Goal: Task Accomplishment & Management: Complete application form

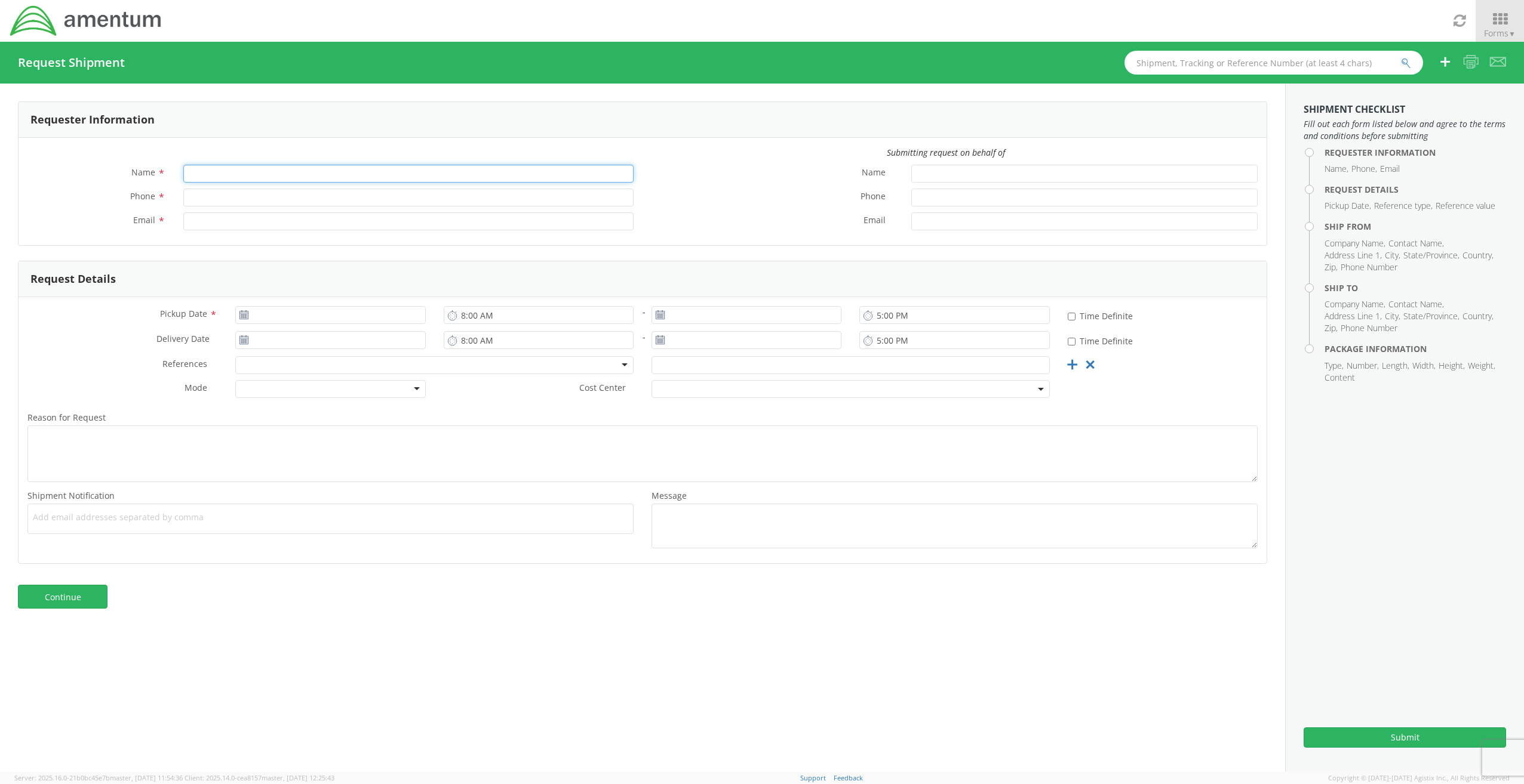
drag, startPoint x: 283, startPoint y: 182, endPoint x: 283, endPoint y: 173, distance: 9.0
click at [283, 182] on input "Name *" at bounding box center [408, 173] width 450 height 18
click at [283, 172] on input "Name *" at bounding box center [408, 173] width 450 height 18
type input "[PERSON_NAME]"
type input "4435273494"
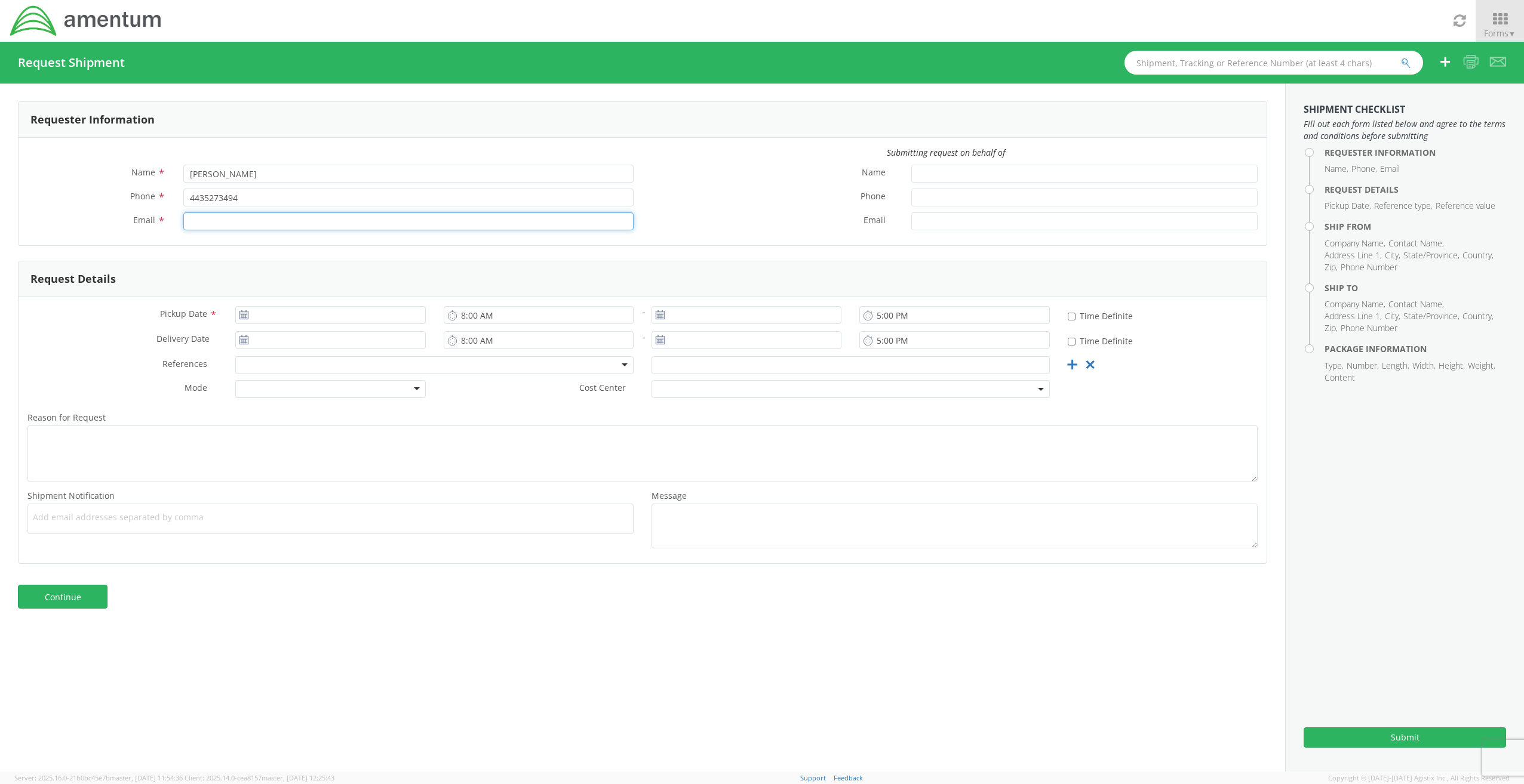
type input "[PERSON_NAME][EMAIL_ADDRESS][PERSON_NAME][DOMAIN_NAME]"
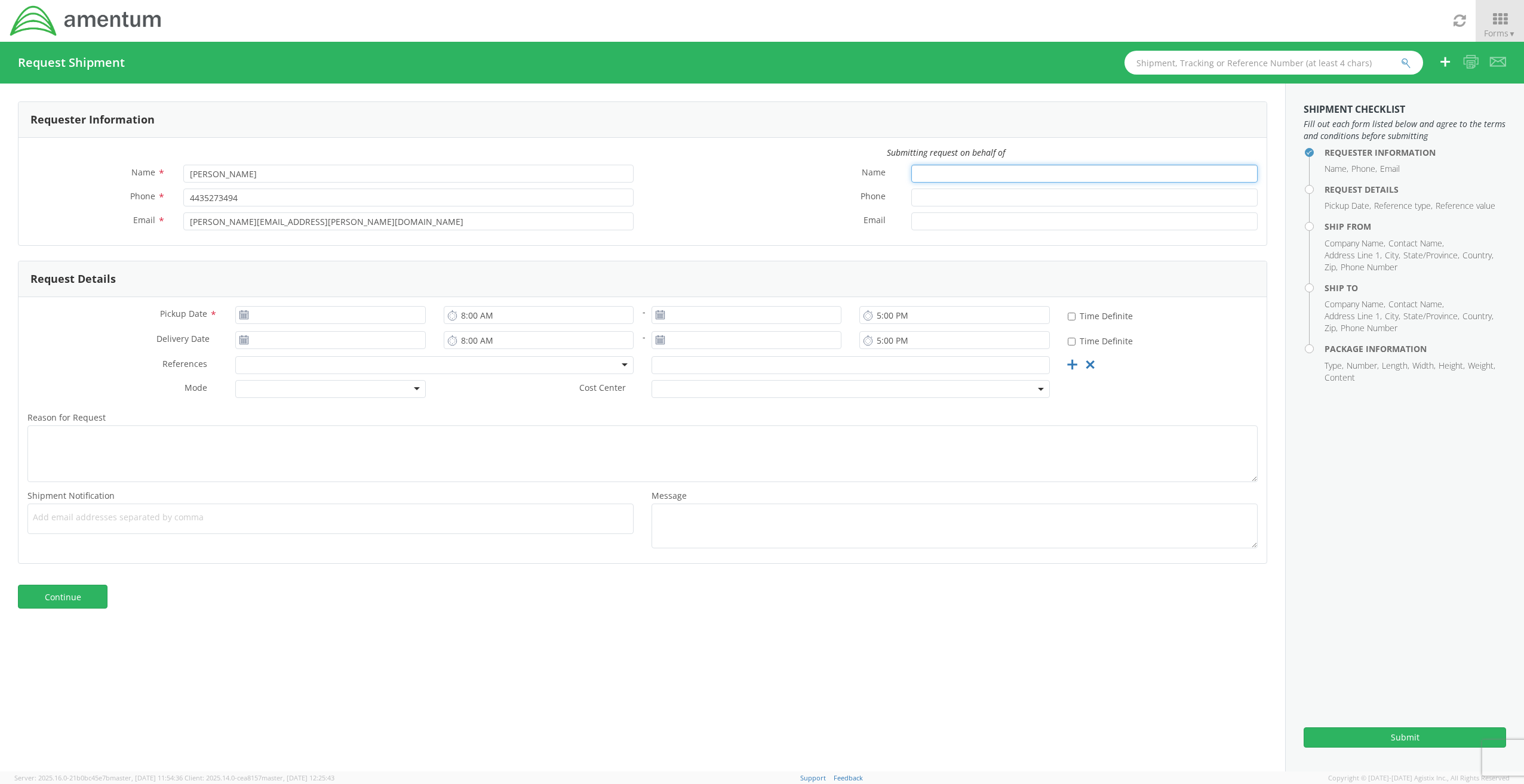
click at [939, 175] on input "Name *" at bounding box center [1084, 173] width 346 height 18
type input "[PERSON_NAME]"
click at [952, 197] on input "Phone *" at bounding box center [1084, 197] width 346 height 18
paste input "[EMAIL_ADDRESS][DOMAIN_NAME]"
type input "[EMAIL_ADDRESS][DOMAIN_NAME]"
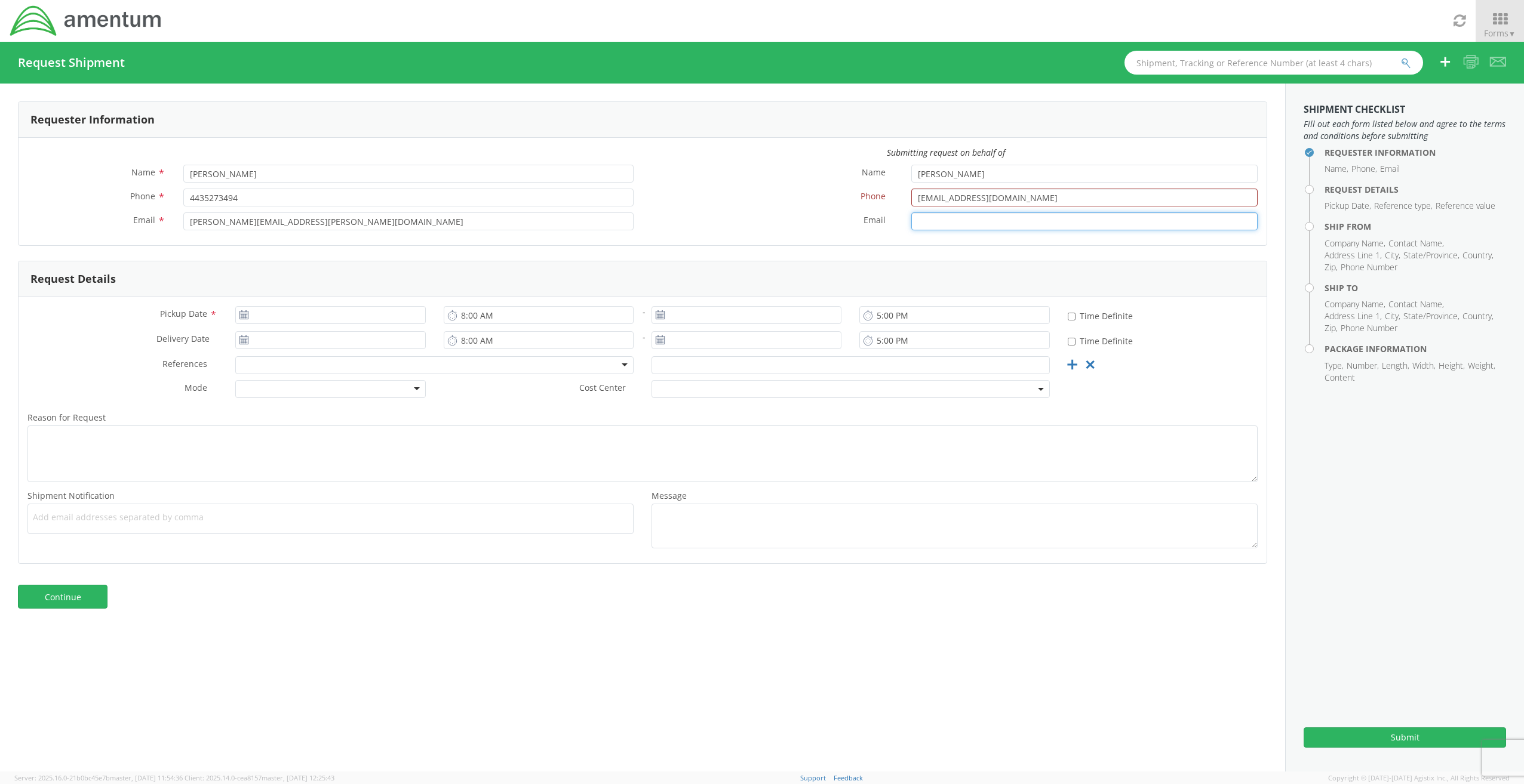
drag, startPoint x: 940, startPoint y: 223, endPoint x: 1006, endPoint y: 207, distance: 67.9
click at [940, 223] on input "Email *" at bounding box center [1084, 221] width 346 height 18
paste input "[EMAIL_ADDRESS][DOMAIN_NAME]"
type input "[EMAIL_ADDRESS][DOMAIN_NAME]"
drag, startPoint x: 985, startPoint y: 191, endPoint x: 564, endPoint y: 173, distance: 421.4
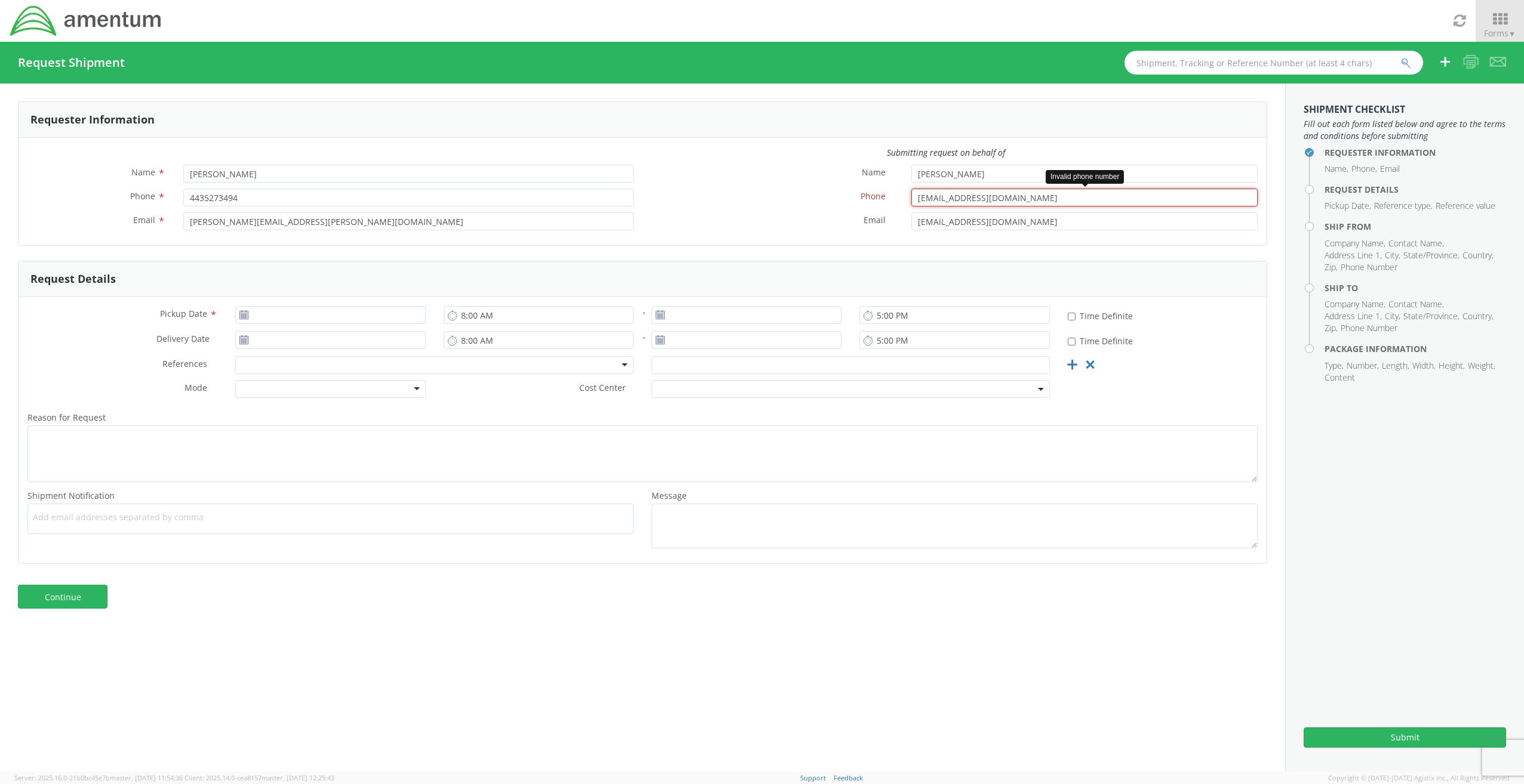
click at [634, 175] on div "Submitting request on behalf of Name * [PERSON_NAME] Phone * 4435273494 Email *…" at bounding box center [642, 191] width 1248 height 90
type input "[PHONE_NUMBER]"
drag, startPoint x: 989, startPoint y: 200, endPoint x: 790, endPoint y: 191, distance: 199.2
click at [800, 191] on div "Phone * [PHONE_NUMBER]" at bounding box center [954, 197] width 624 height 18
click at [281, 313] on input "[DATE]" at bounding box center [330, 315] width 190 height 18
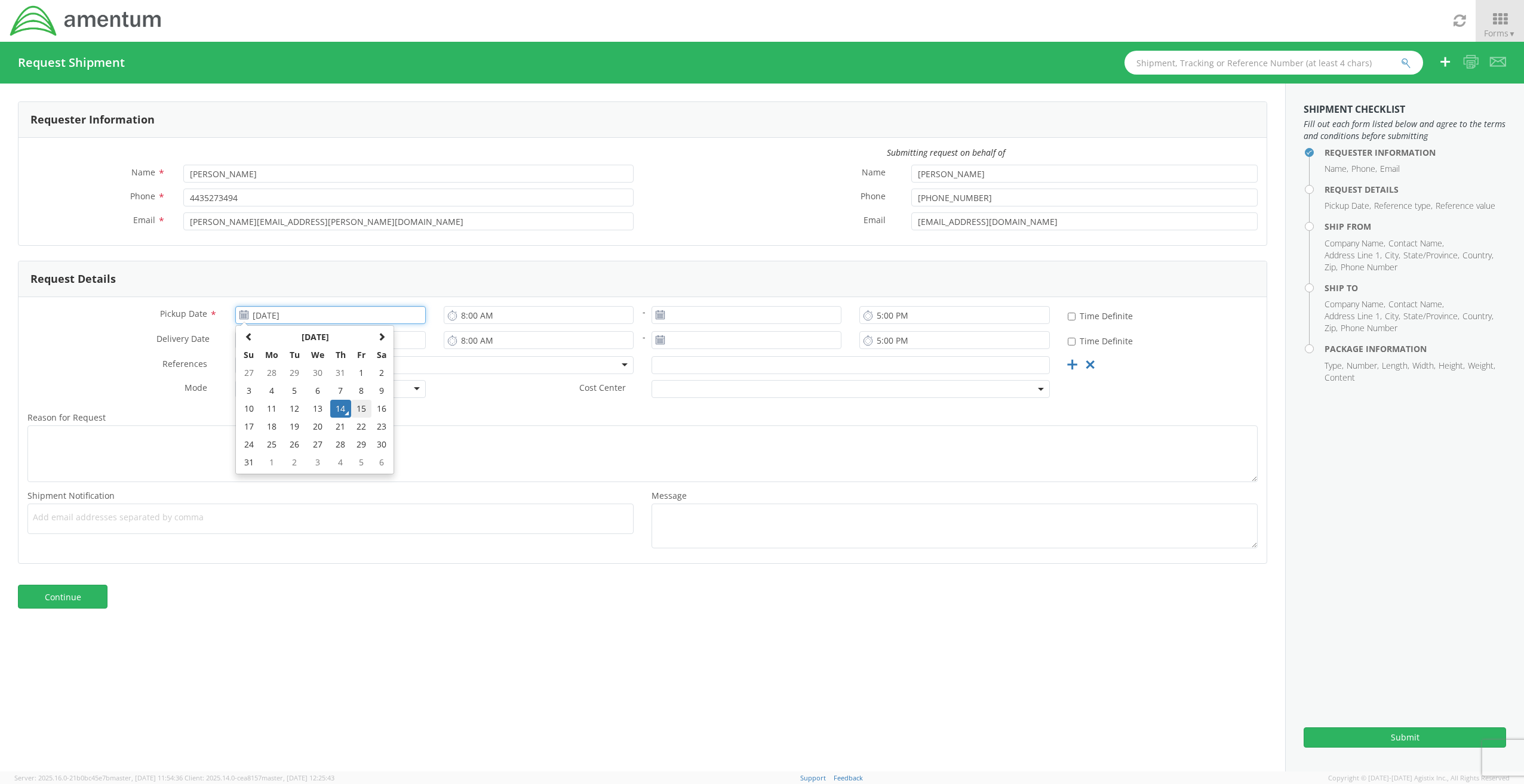
click at [358, 410] on td "15" at bounding box center [361, 408] width 21 height 18
type input "[DATE]"
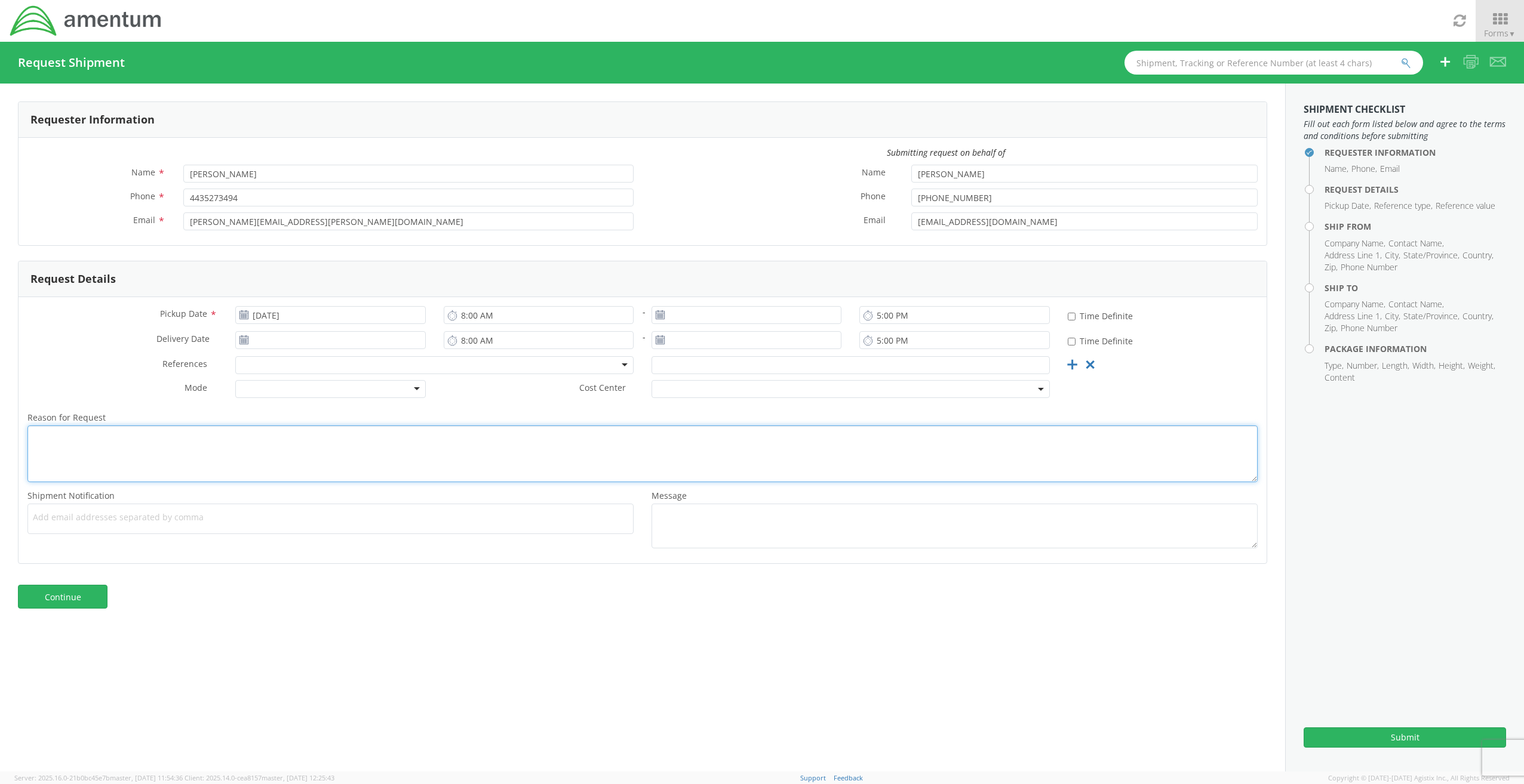
click at [263, 438] on textarea "Reason for Request *" at bounding box center [643, 454] width 1230 height 57
type textarea "Send performance bond"
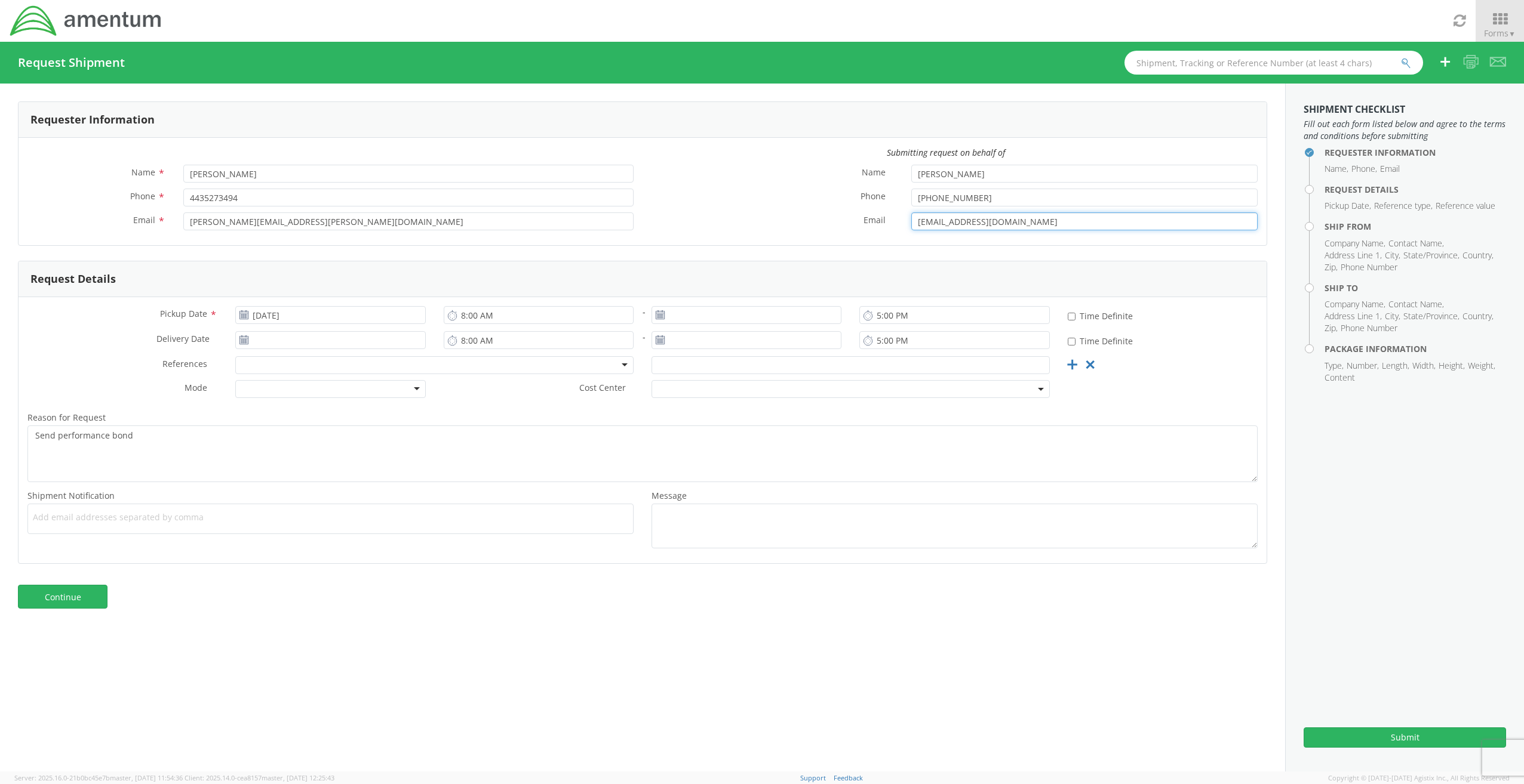
click at [993, 222] on input "[EMAIL_ADDRESS][DOMAIN_NAME]" at bounding box center [1084, 221] width 346 height 18
drag, startPoint x: 1032, startPoint y: 227, endPoint x: 806, endPoint y: 215, distance: 226.3
click at [813, 212] on div "Name * [PERSON_NAME] Phone * [PHONE_NUMBER] Email * [EMAIL_ADDRESS][DOMAIN_NAME]" at bounding box center [954, 201] width 624 height 72
click at [131, 518] on span "Add email addresses separated by comma" at bounding box center [330, 518] width 595 height 12
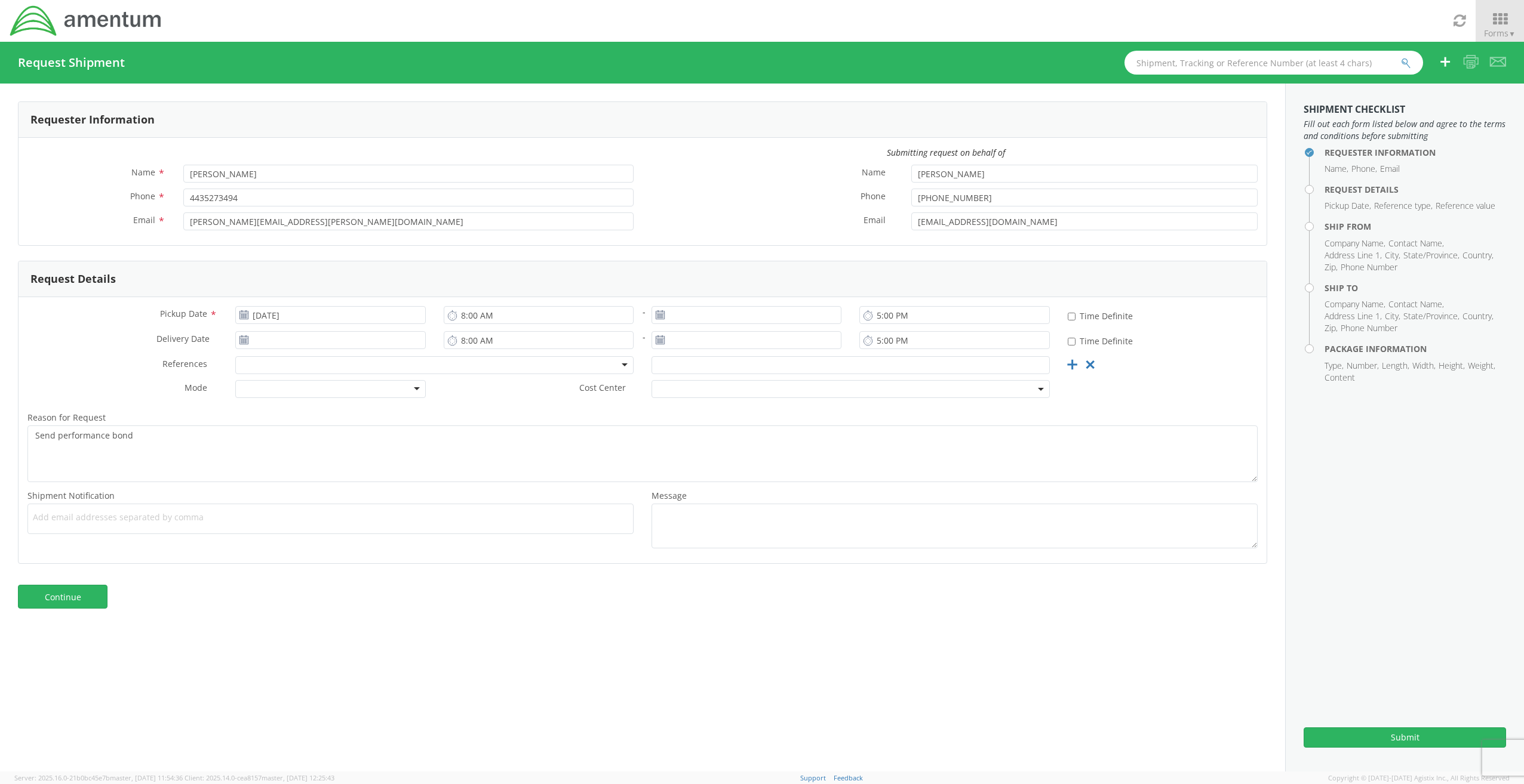
paste input "[EMAIL_ADDRESS][DOMAIN_NAME]"
type input "[EMAIL_ADDRESS][DOMAIN_NAME]"
click at [371, 606] on div "Continue" at bounding box center [643, 603] width 1285 height 47
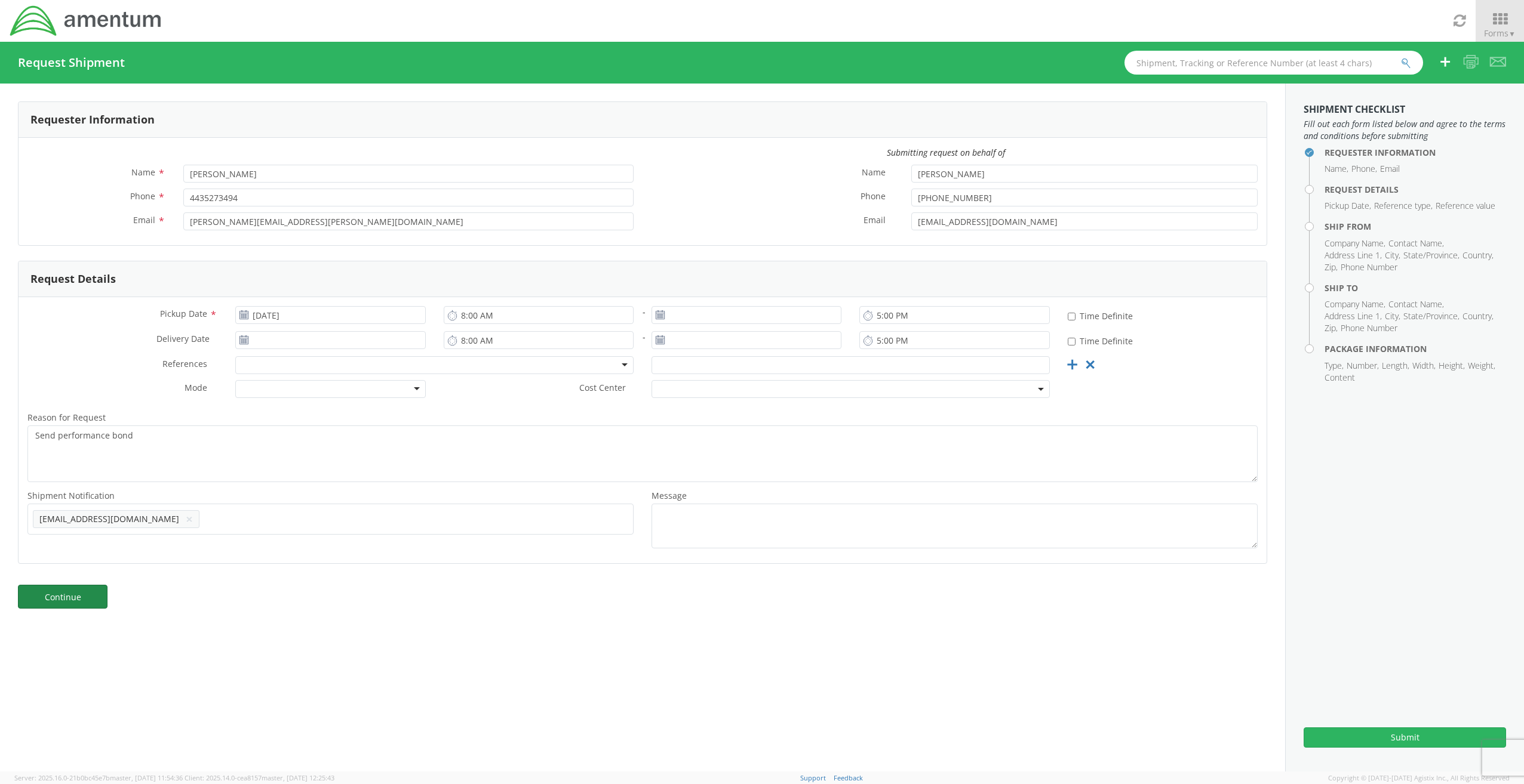
click at [79, 598] on link "Continue" at bounding box center [62, 596] width 90 height 24
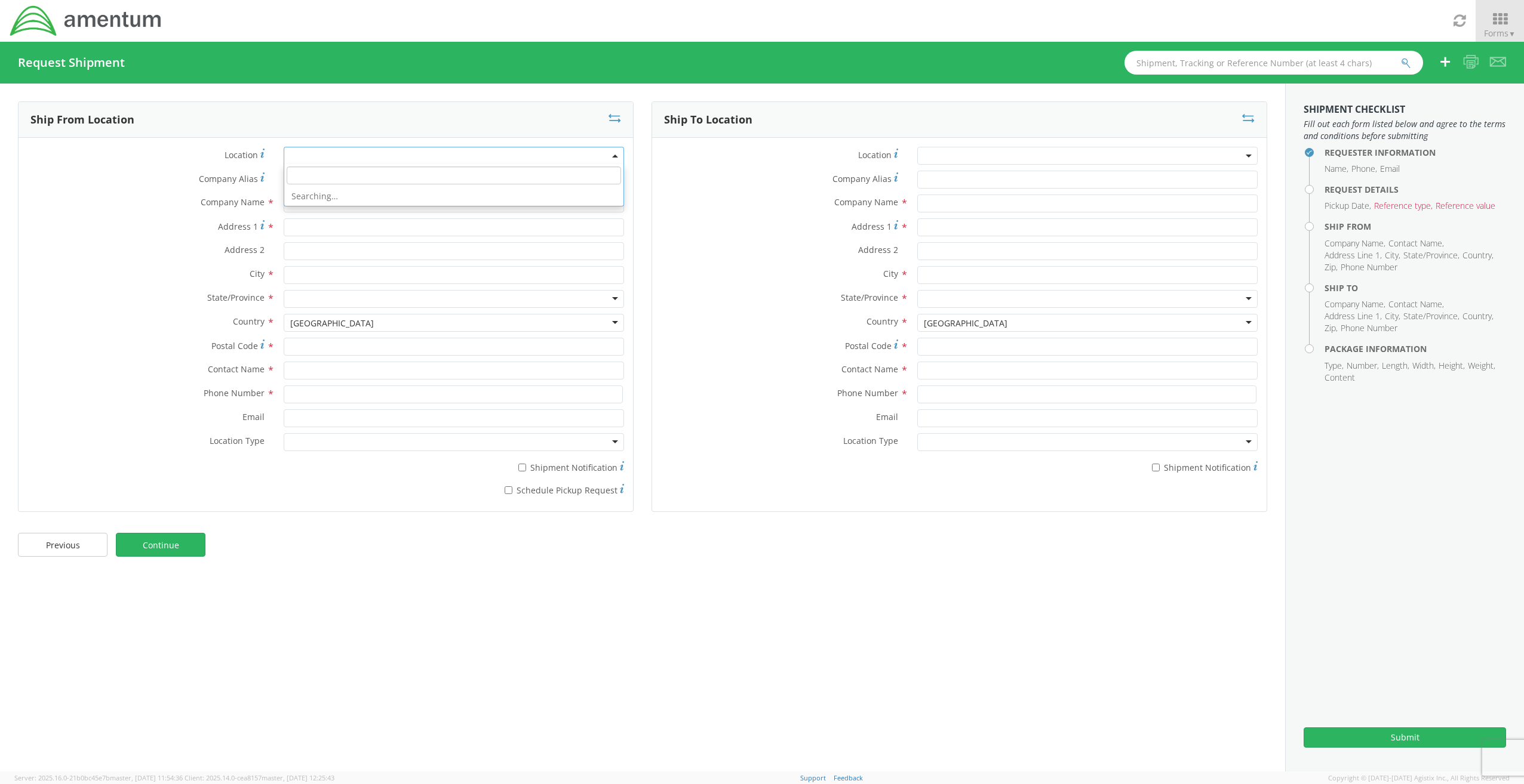
click at [364, 161] on span at bounding box center [453, 155] width 340 height 18
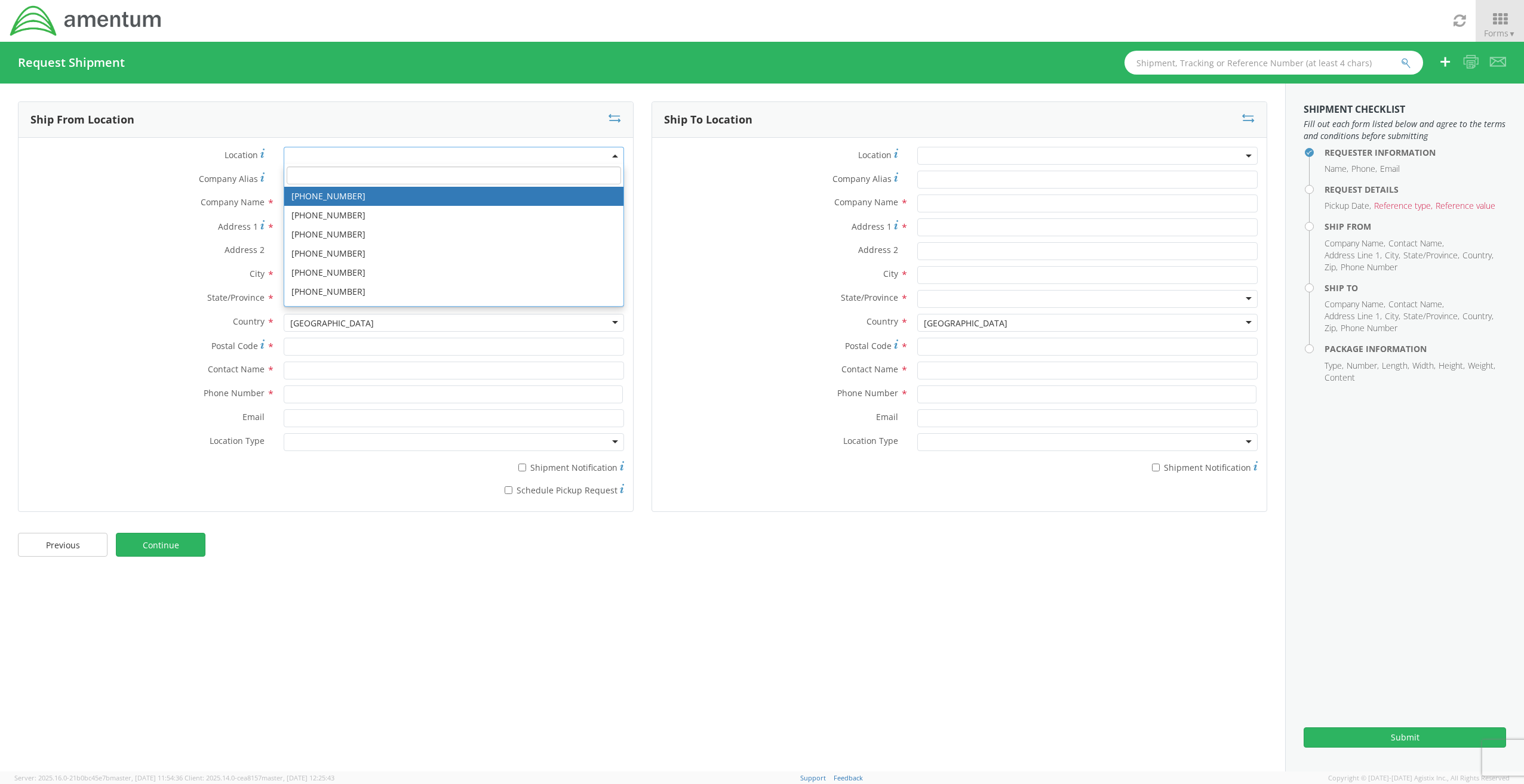
click at [364, 161] on span at bounding box center [453, 155] width 340 height 18
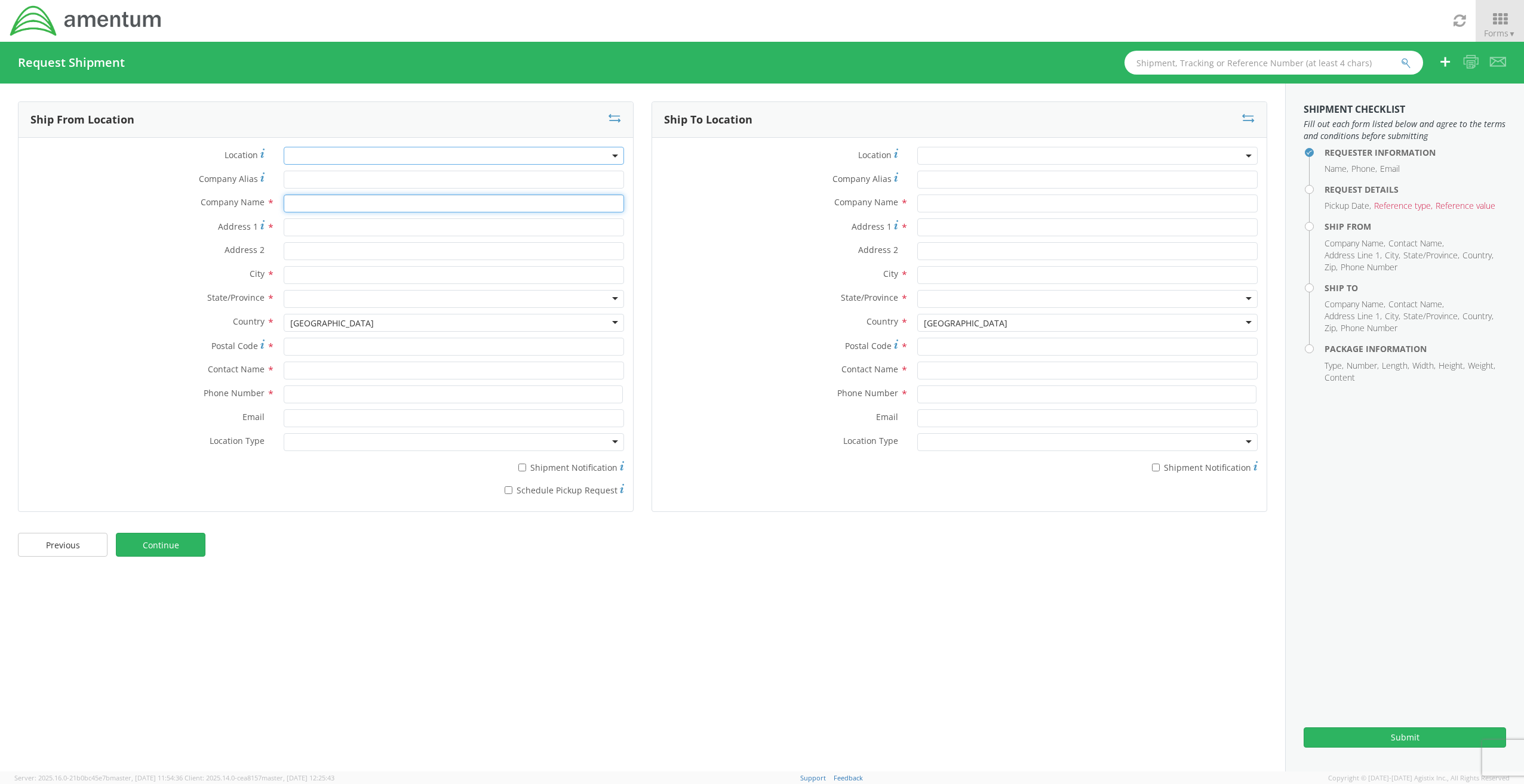
click at [329, 202] on input "text" at bounding box center [453, 203] width 340 height 18
click at [324, 229] on div "searching..." at bounding box center [453, 226] width 339 height 18
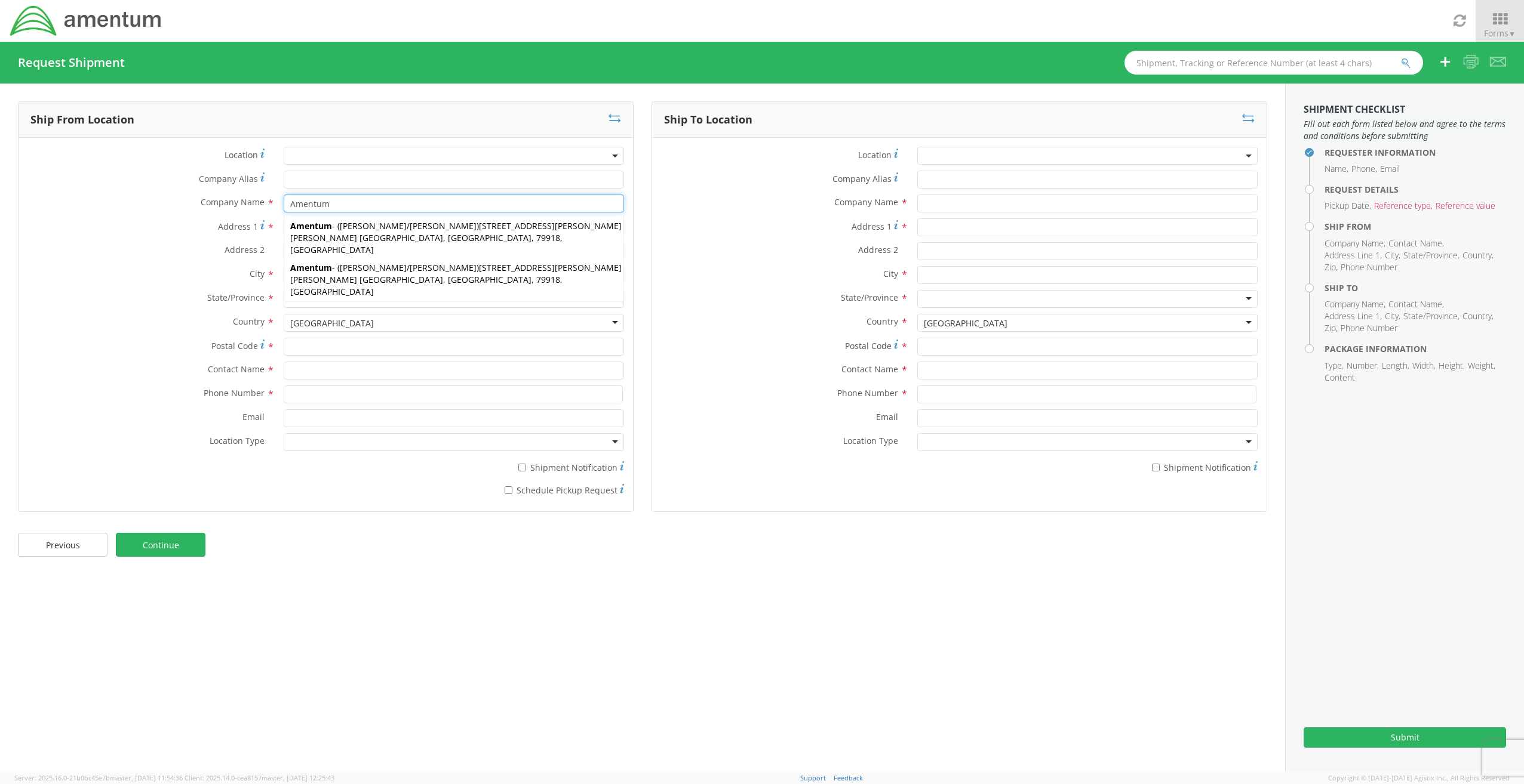
type input "Amentum"
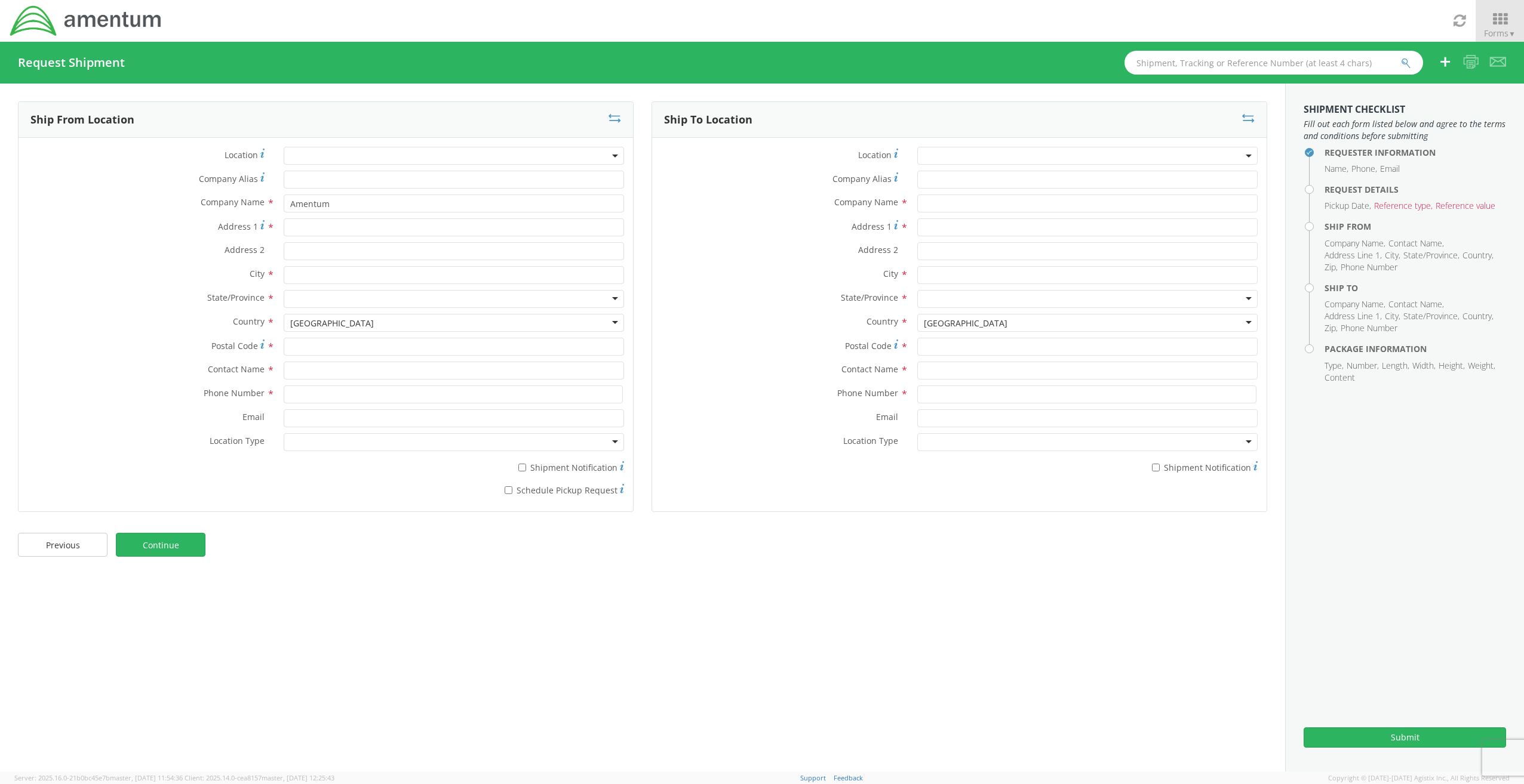
click at [78, 258] on div "Address 2 *" at bounding box center [325, 251] width 614 height 18
click at [335, 223] on input "Address 1 *" at bounding box center [453, 227] width 340 height 18
click at [309, 232] on input "Address 1 *" at bounding box center [453, 227] width 340 height 18
paste input "16 Barnswallow Ct"
type input "16 Barnswallow Ct"
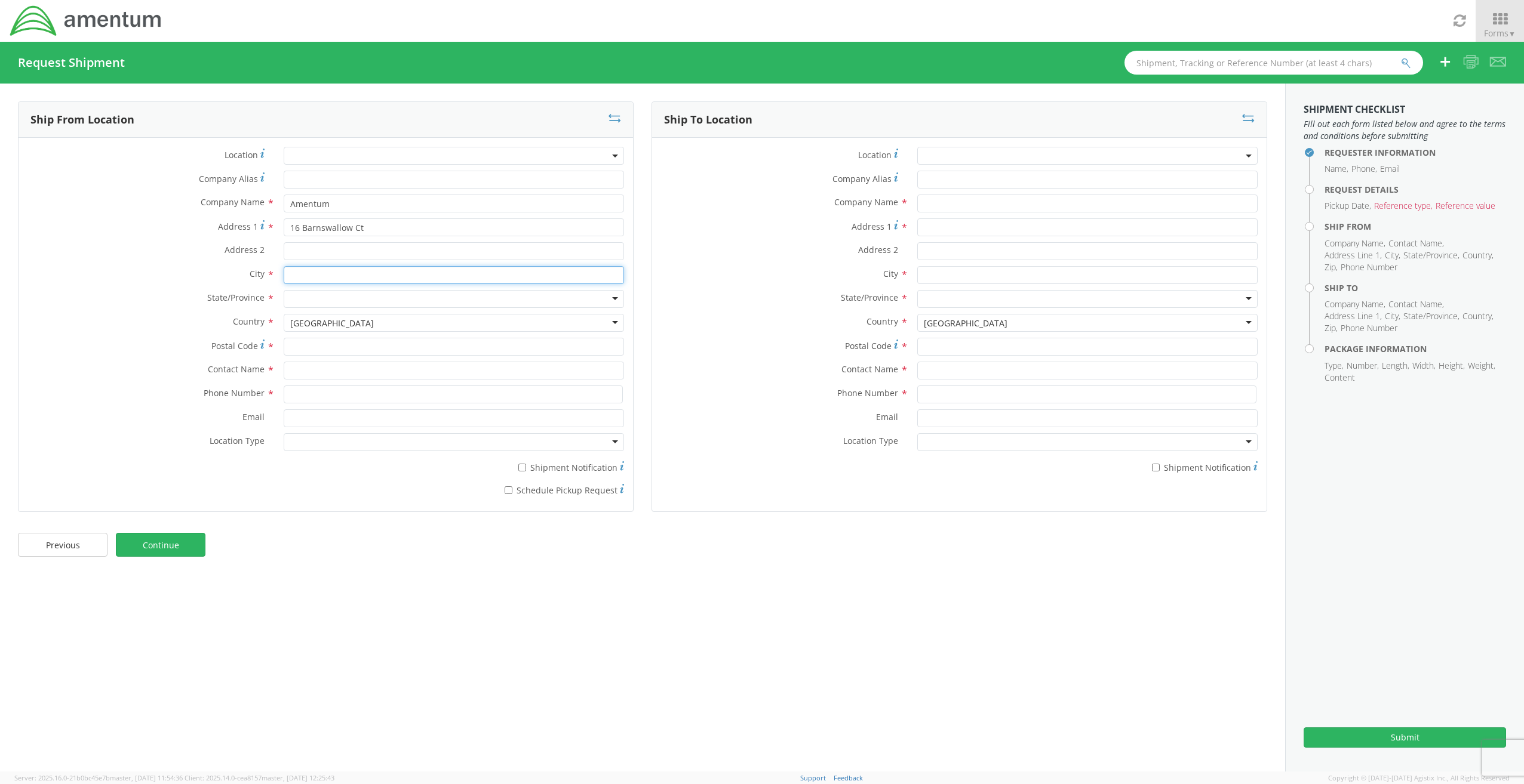
click at [313, 273] on input "text" at bounding box center [453, 275] width 340 height 18
type input "Sterling"
type input "virg"
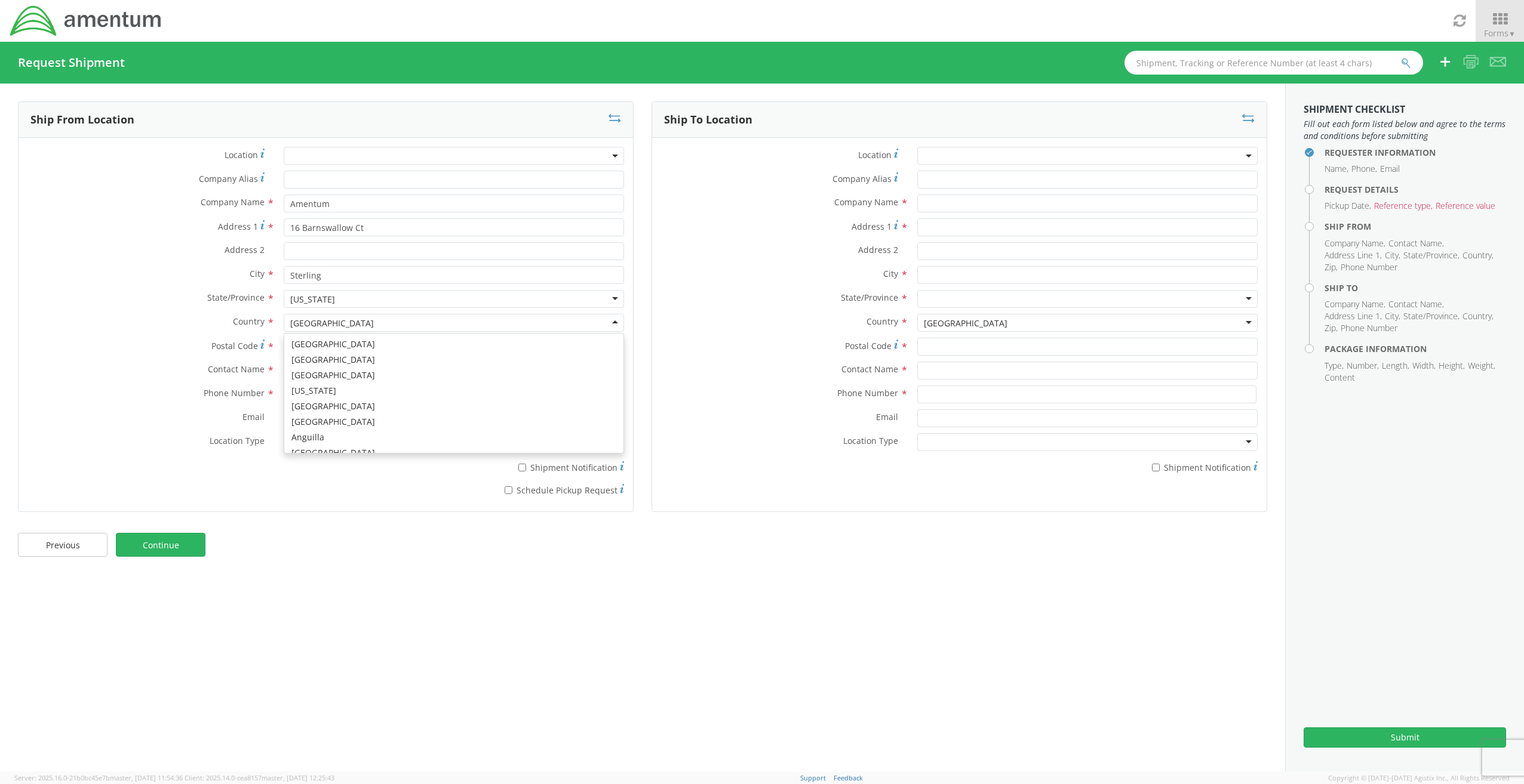
scroll to position [3009, 0]
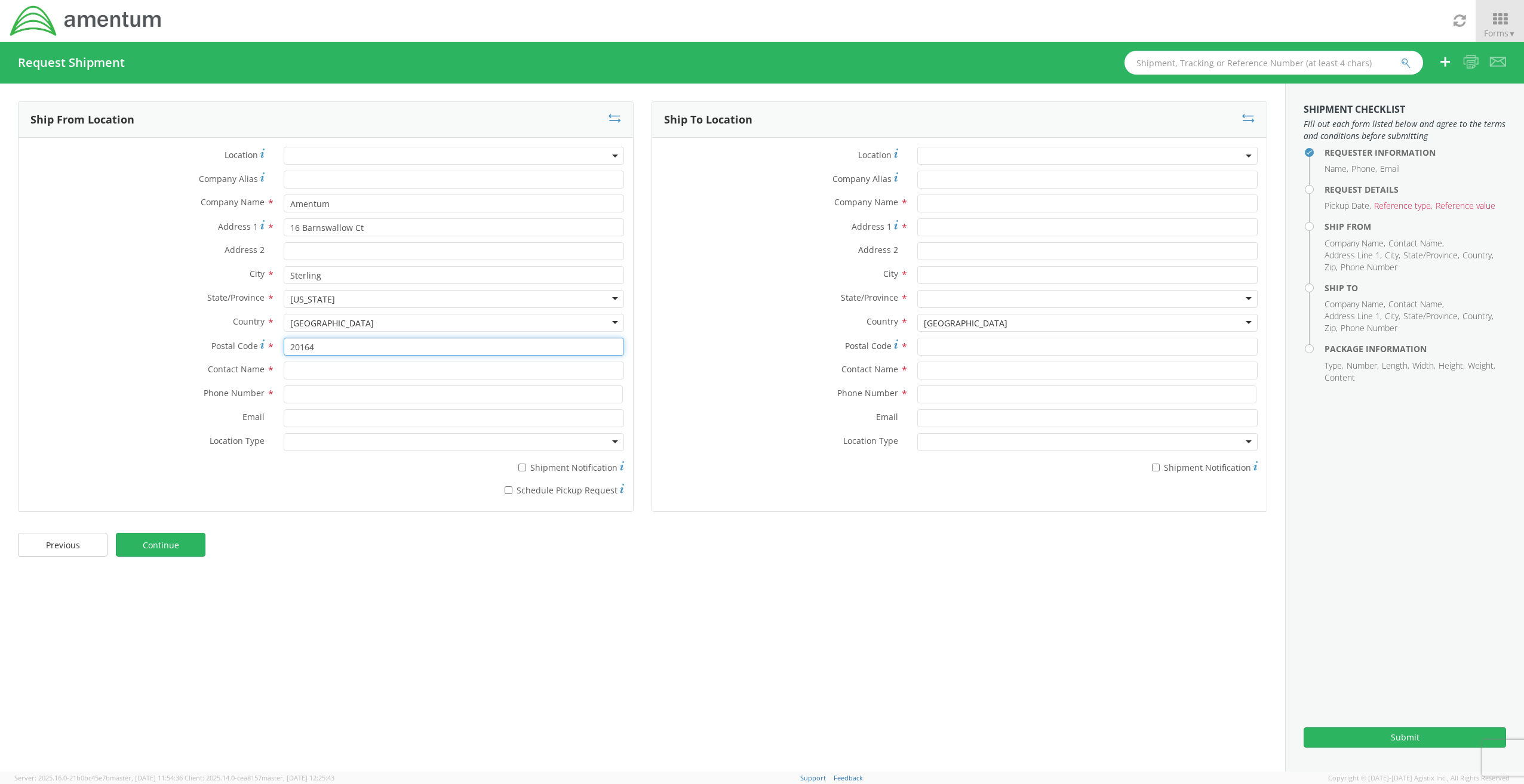
type input "20164"
type input "[PERSON_NAME]"
type input "7249948883"
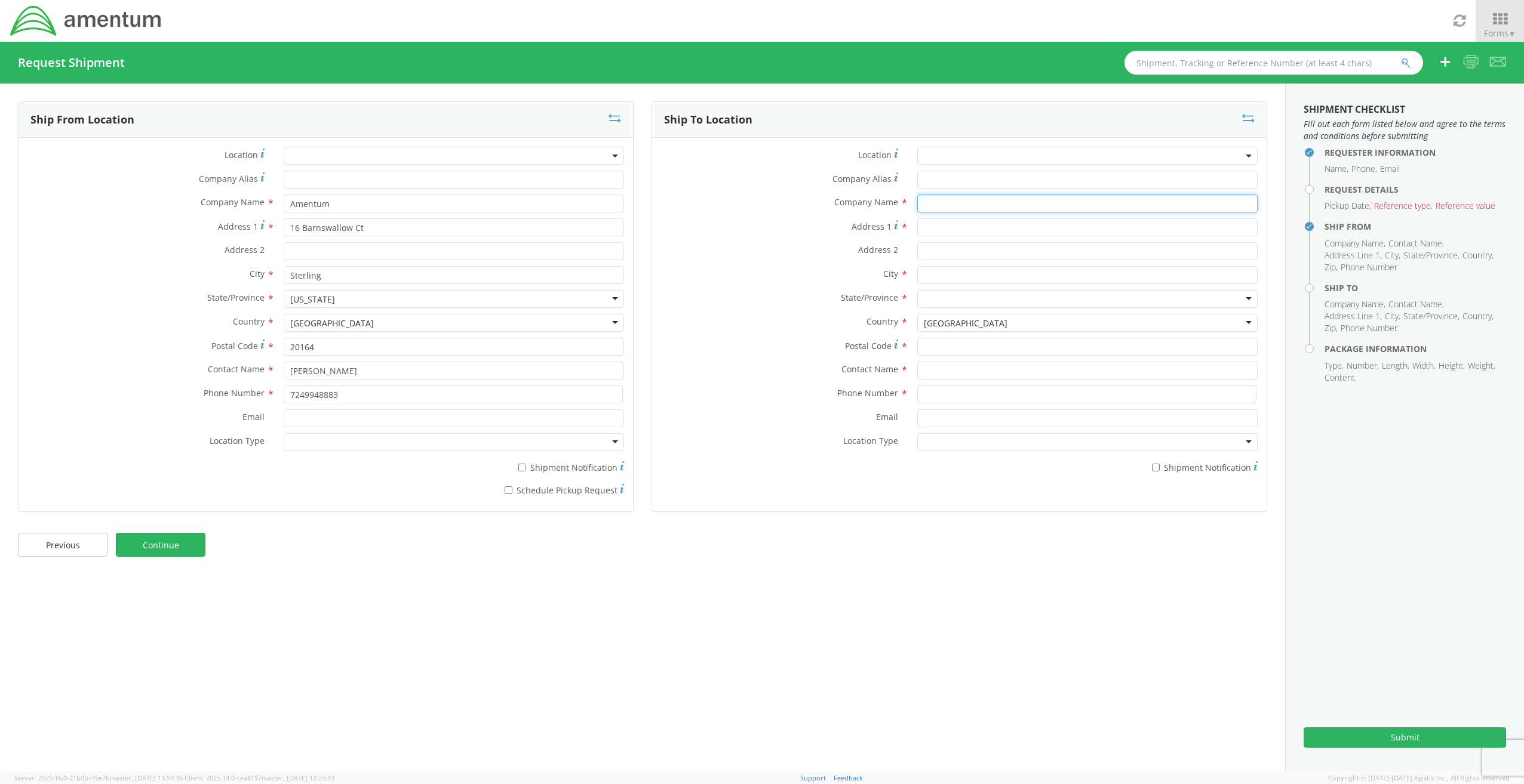
click at [930, 202] on input "text" at bounding box center [1087, 203] width 340 height 18
type input "PDFM"
click at [773, 263] on div "Address 2 *" at bounding box center [959, 254] width 614 height 24
click at [948, 227] on input "Address 1 *" at bounding box center [1087, 227] width 340 height 18
paste input "[PERSON_NAME]"
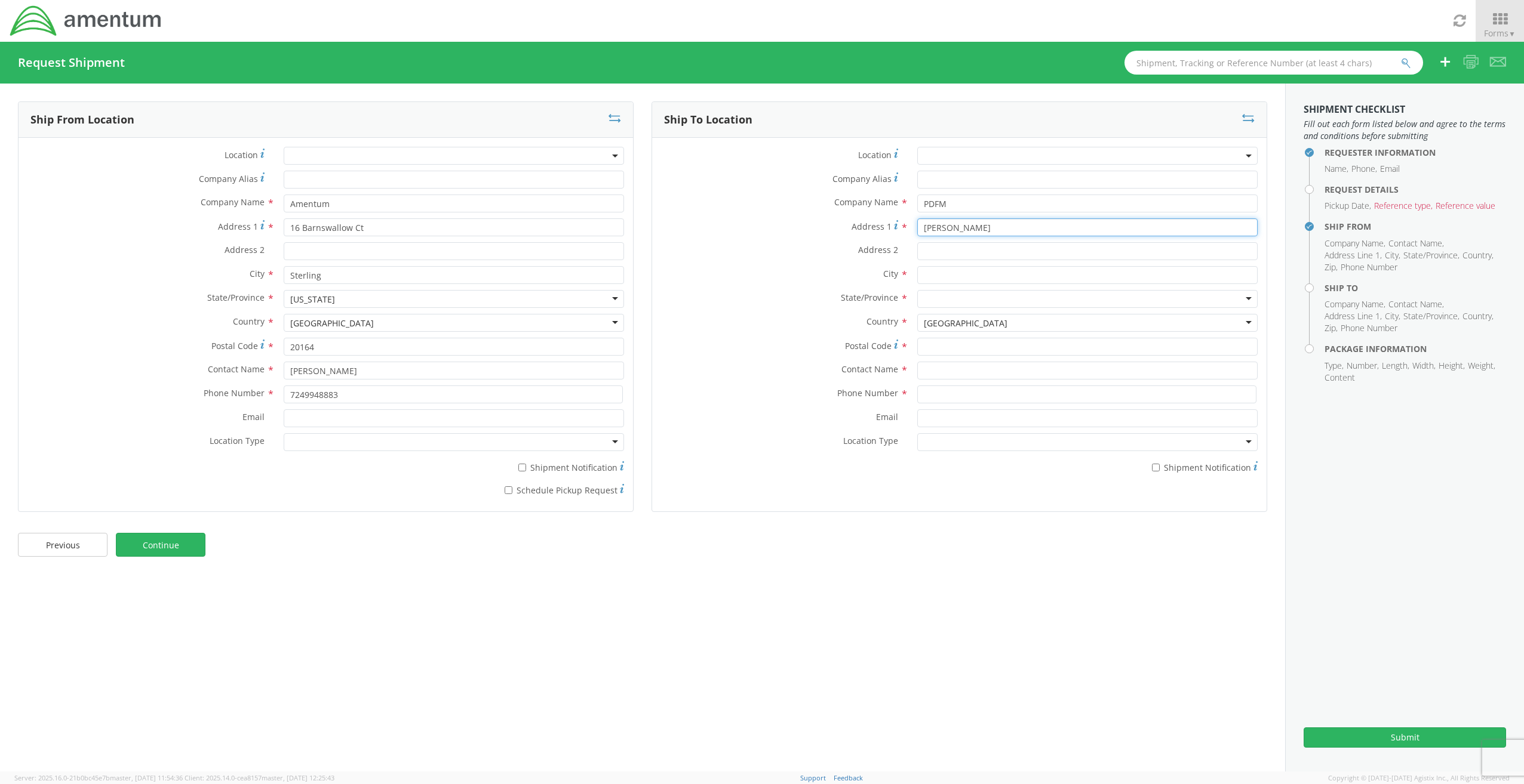
type input "[PERSON_NAME]"
click at [930, 276] on input "text" at bounding box center [1087, 275] width 340 height 18
drag, startPoint x: 993, startPoint y: 224, endPoint x: 833, endPoint y: 257, distance: 163.4
click at [817, 229] on div "Address 1 * [PERSON_NAME]" at bounding box center [959, 227] width 614 height 18
drag, startPoint x: 940, startPoint y: 371, endPoint x: 930, endPoint y: 372, distance: 10.0
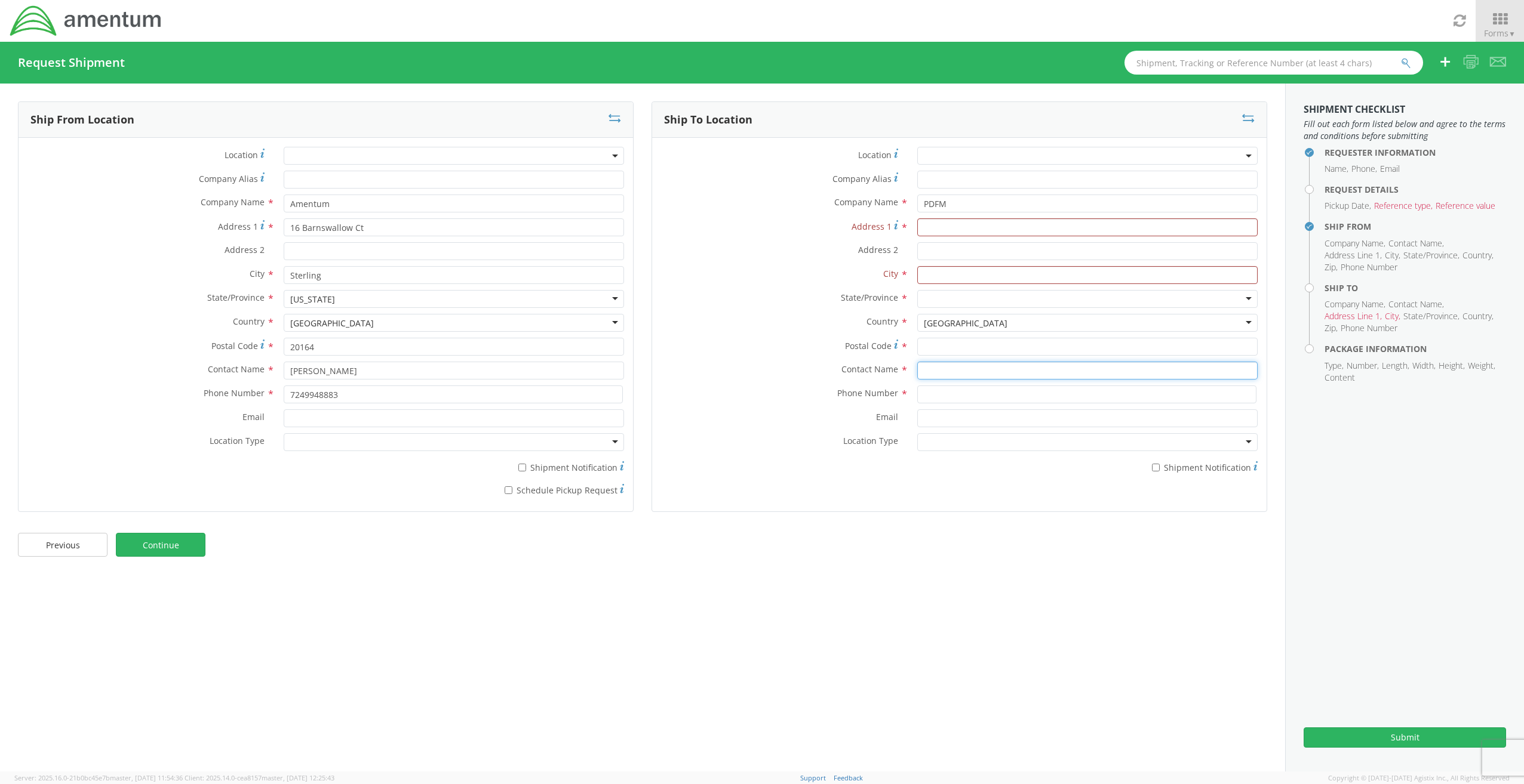
click at [940, 371] on input "text" at bounding box center [1087, 370] width 340 height 18
paste input "[PERSON_NAME]"
type input "[PERSON_NAME]"
click at [934, 397] on input at bounding box center [1086, 394] width 339 height 18
paste input "[PHONE_NUMBER]"
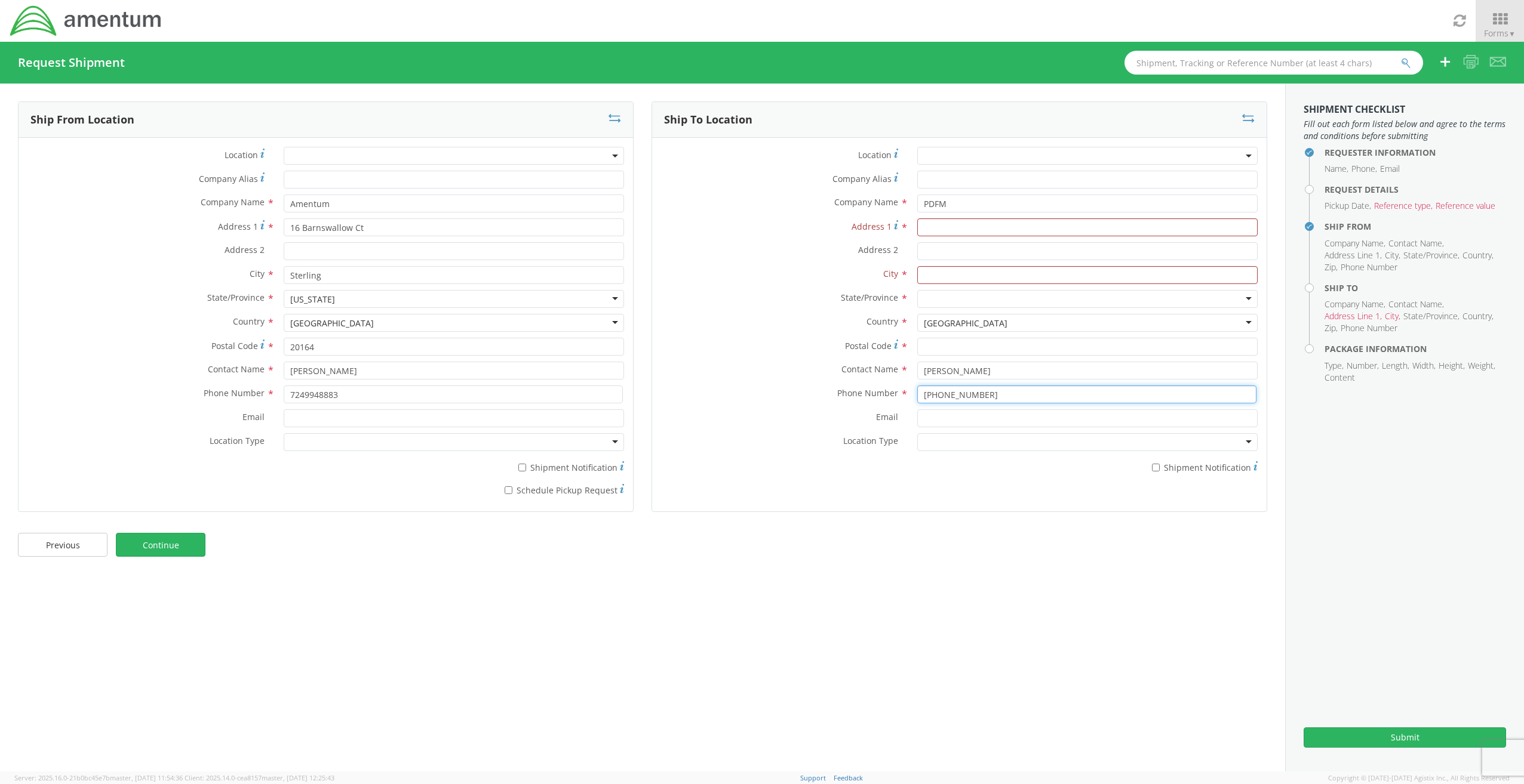
type input "[PHONE_NUMBER]"
click at [760, 200] on div "Company Name * PDFM" at bounding box center [959, 203] width 614 height 18
paste input "AE DESIGN & FACILITY MANAGEMENT"
type input "PAE DESIGN & FACILITY MANAGEMENT"
click at [977, 231] on input "Address 1 *" at bounding box center [1087, 227] width 340 height 18
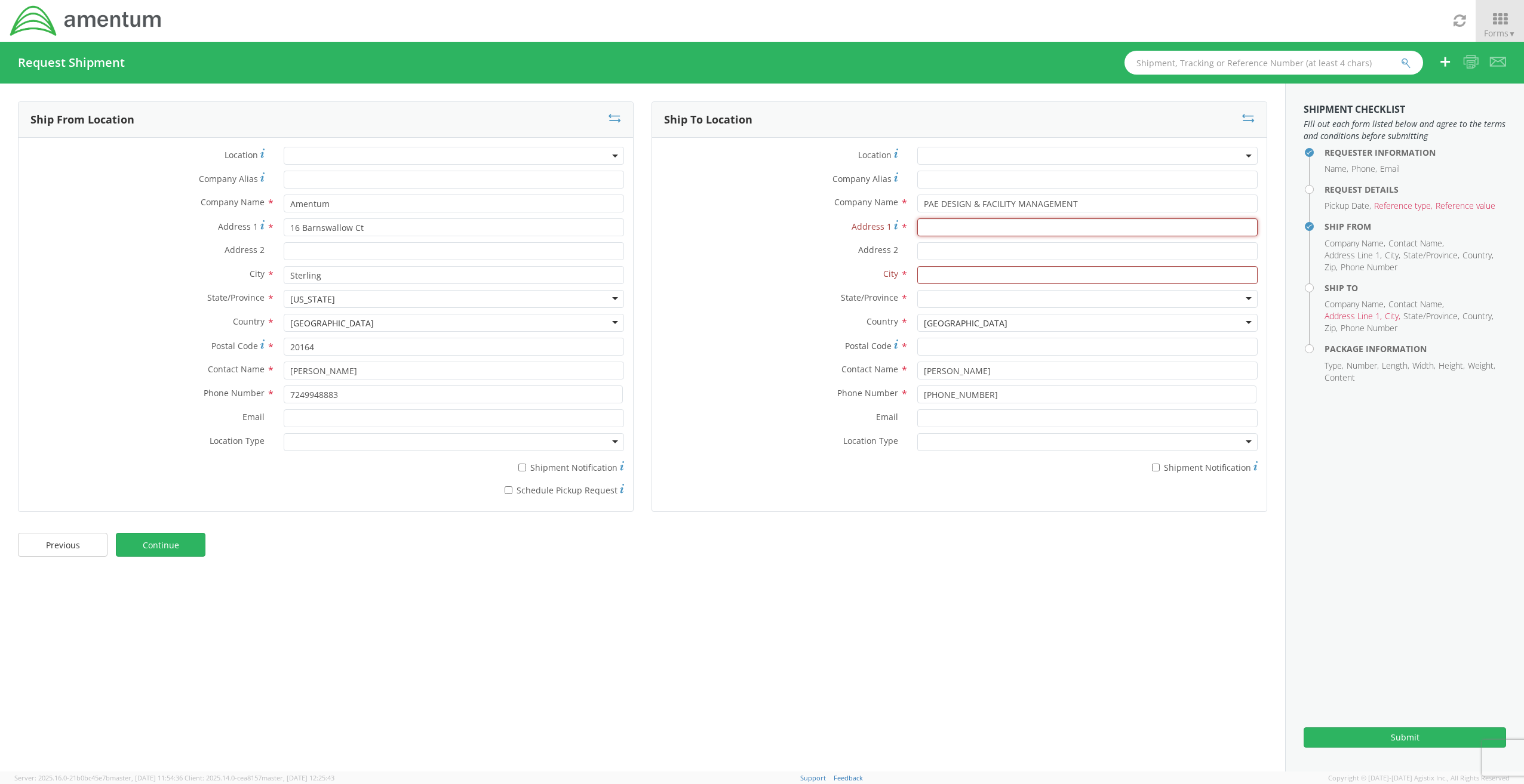
paste input "[DATE] [PERSON_NAME], Minato-ku"
type input "[DATE] [PERSON_NAME], Minato-ku"
drag, startPoint x: 944, startPoint y: 249, endPoint x: 936, endPoint y: 271, distance: 23.4
click at [944, 249] on input "Address 2 *" at bounding box center [1087, 251] width 340 height 18
paste input "PAE Shiba Building 6F"
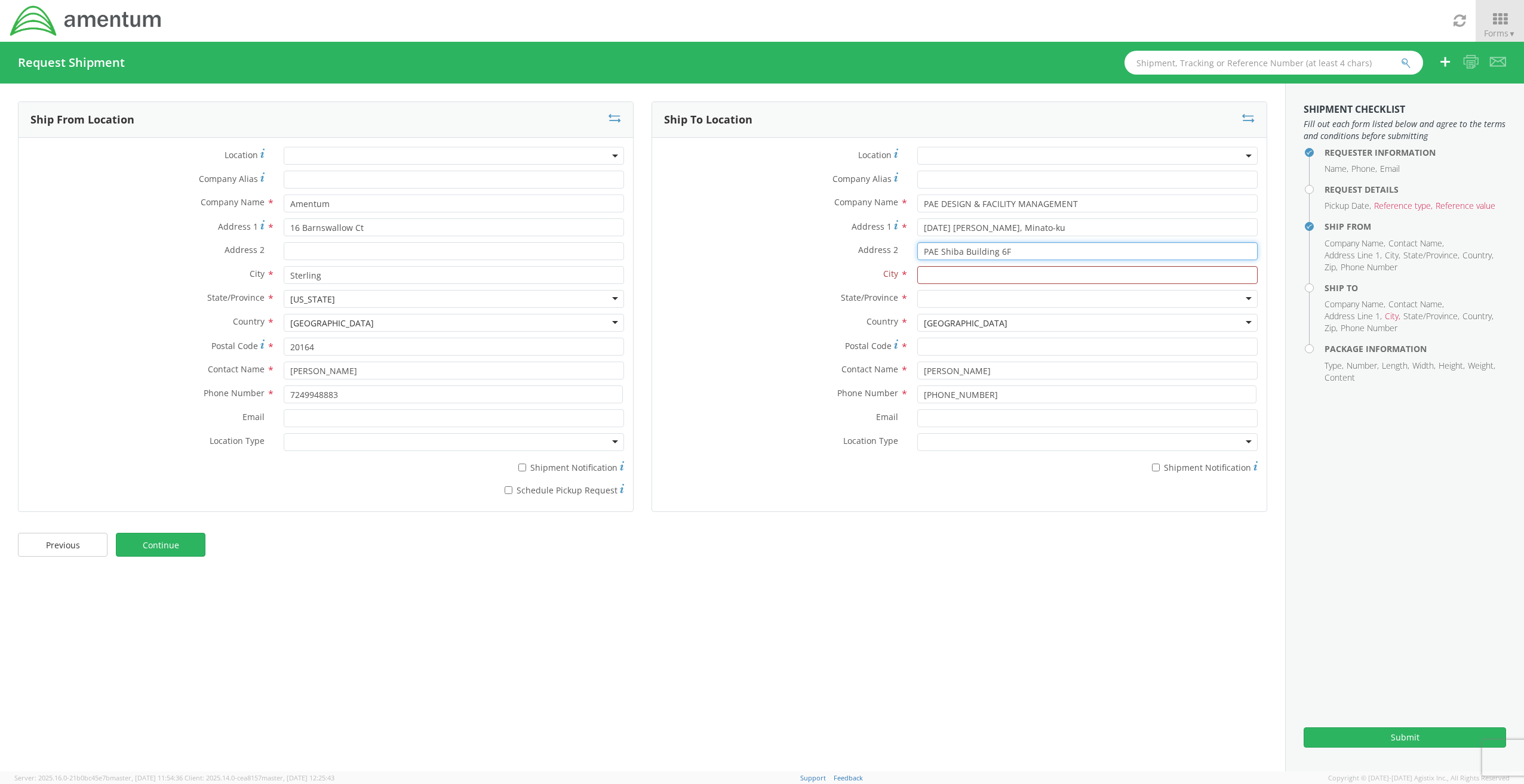
type input "PAE Shiba Building 6F"
click at [941, 278] on input "text" at bounding box center [1087, 275] width 340 height 18
paste input "[GEOGRAPHIC_DATA]"
type input "[GEOGRAPHIC_DATA]"
drag, startPoint x: 687, startPoint y: 382, endPoint x: 959, endPoint y: 326, distance: 277.7
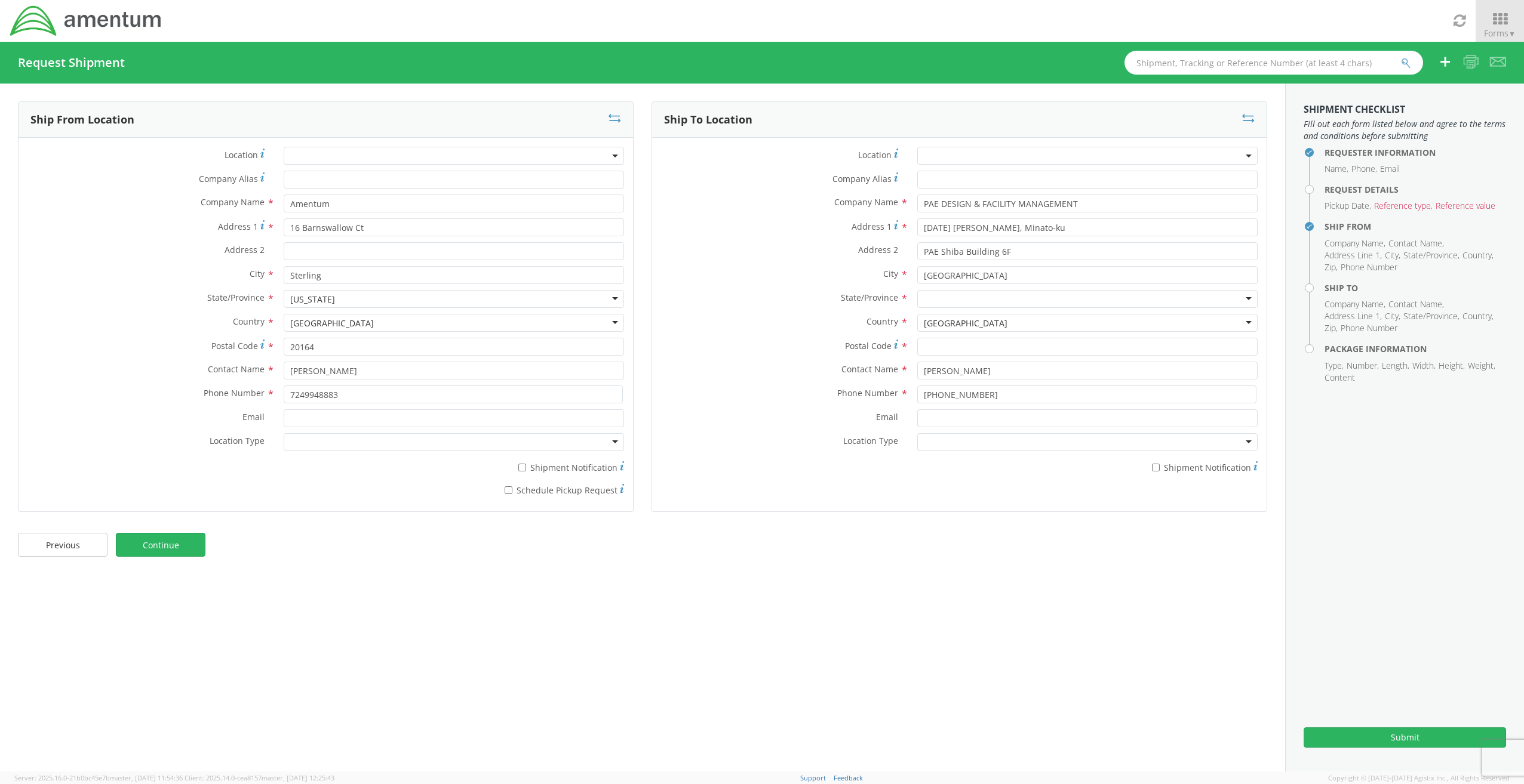
click at [689, 381] on div "Contact Name * [PERSON_NAME]" at bounding box center [959, 373] width 614 height 24
click at [995, 302] on div at bounding box center [1087, 299] width 340 height 18
click at [750, 316] on label "Country *" at bounding box center [780, 322] width 256 height 15
click at [1030, 321] on div "[GEOGRAPHIC_DATA]" at bounding box center [1087, 322] width 340 height 18
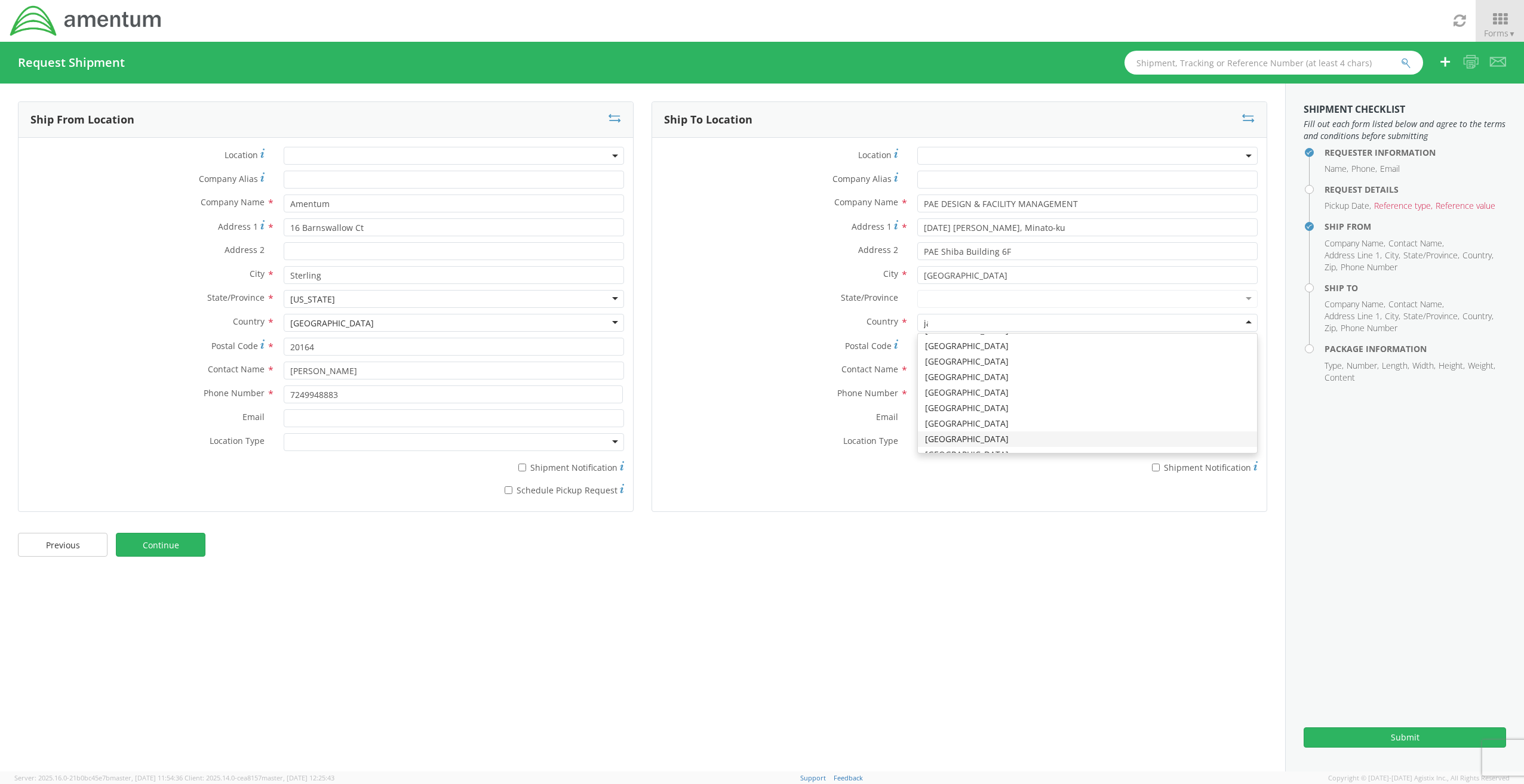
scroll to position [0, 0]
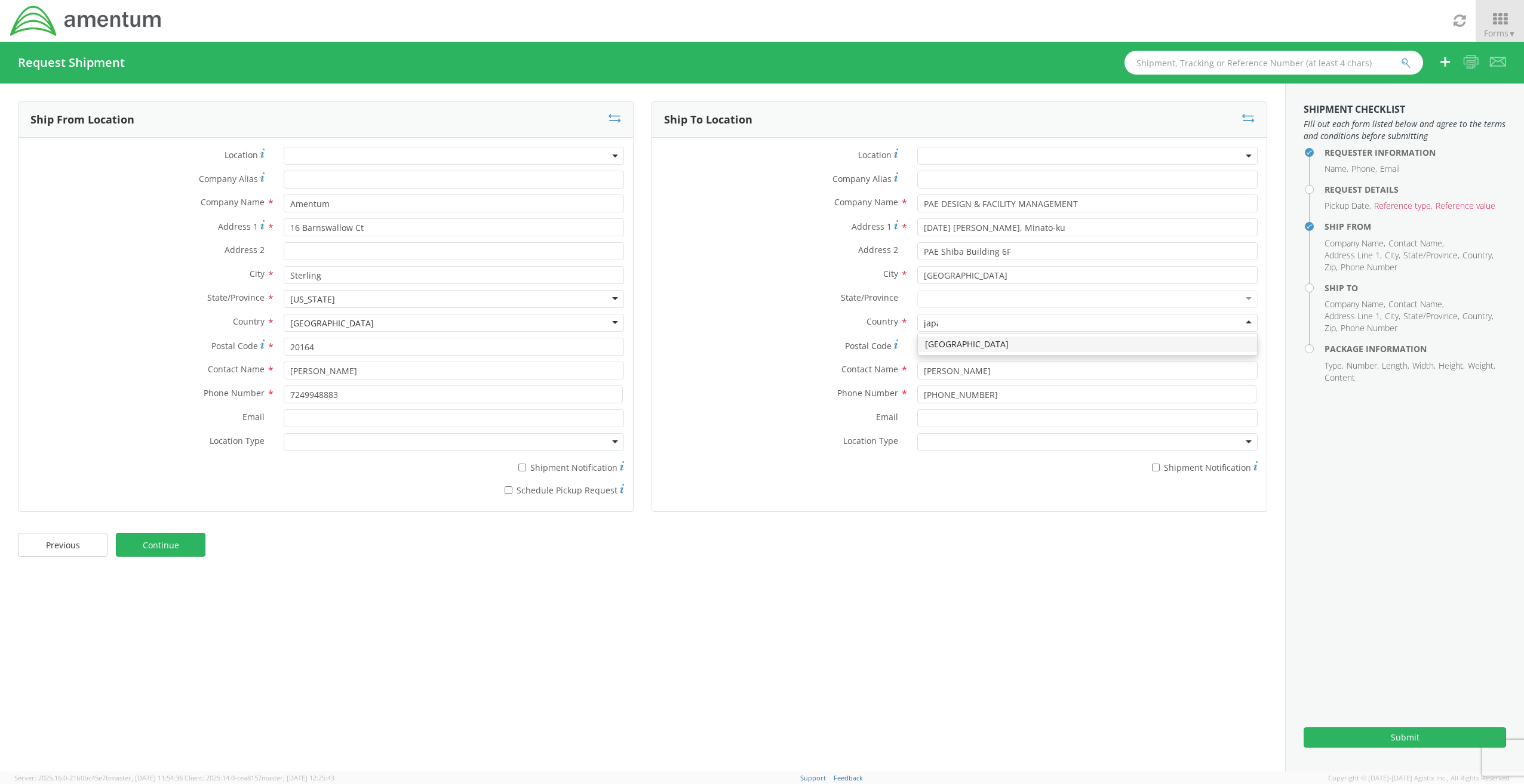
type input "[GEOGRAPHIC_DATA]"
click at [188, 541] on link "Continue" at bounding box center [160, 544] width 90 height 24
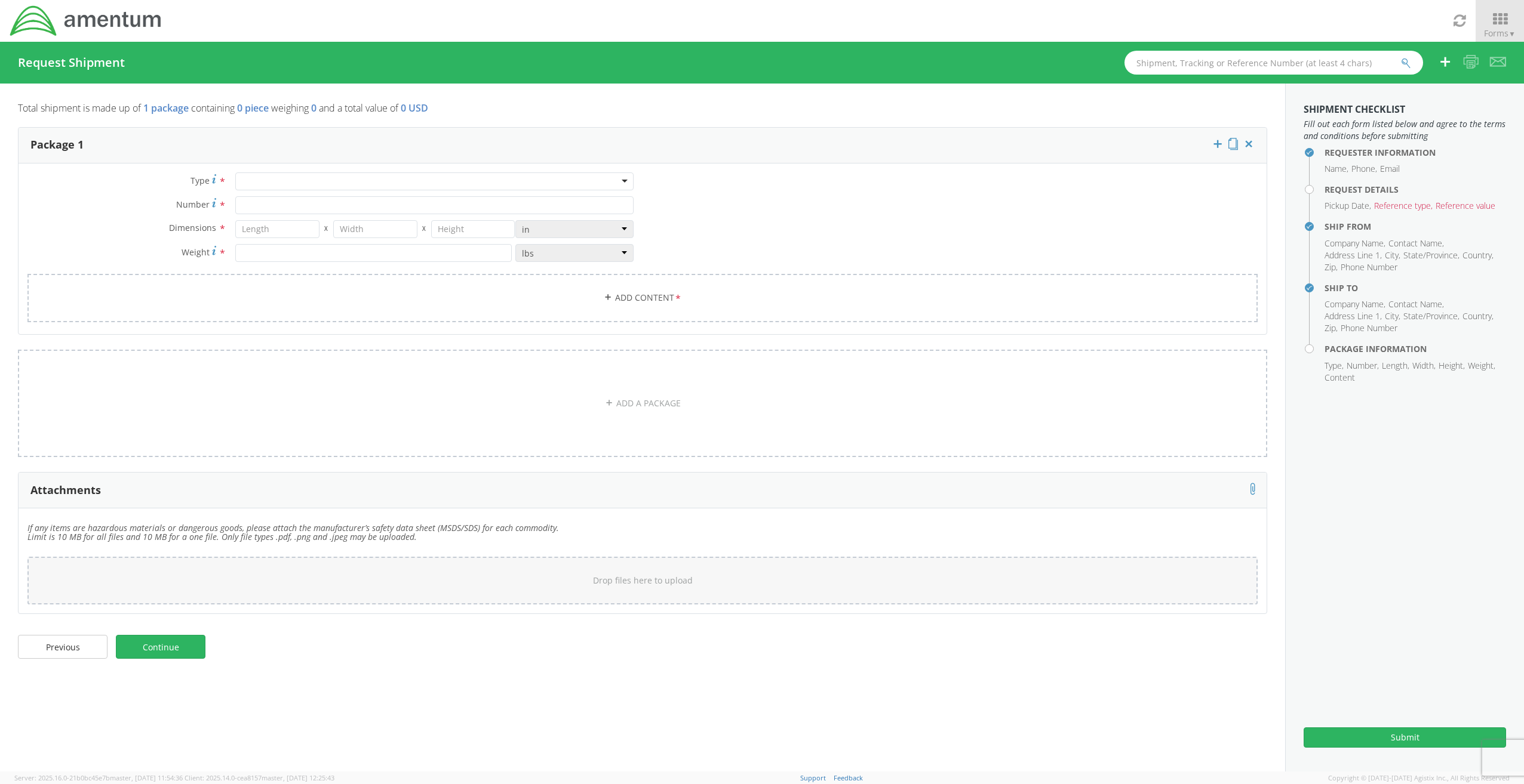
click at [493, 187] on div at bounding box center [434, 181] width 398 height 18
type input "1"
type input "9.5"
type input "12.5"
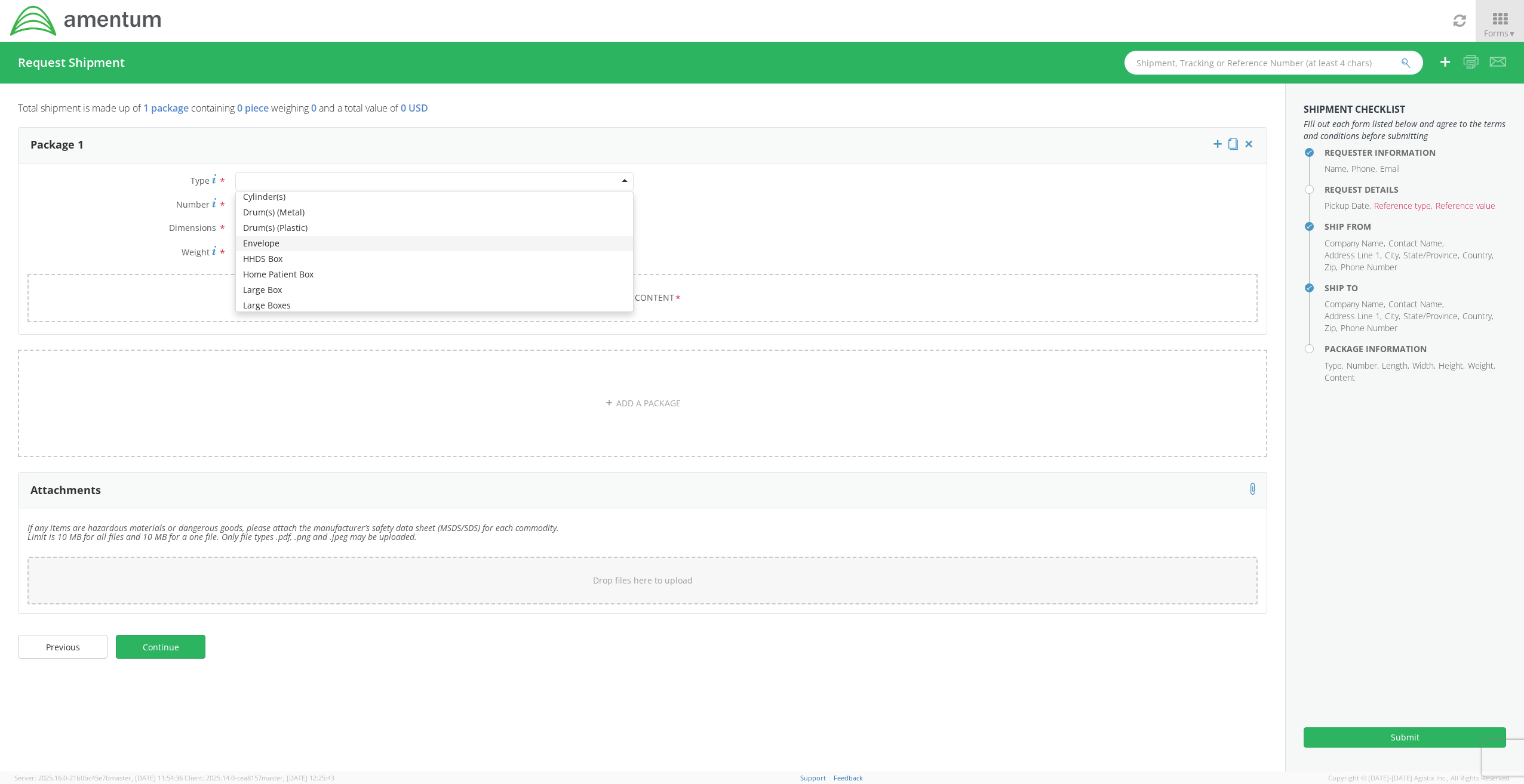
type input "0.25"
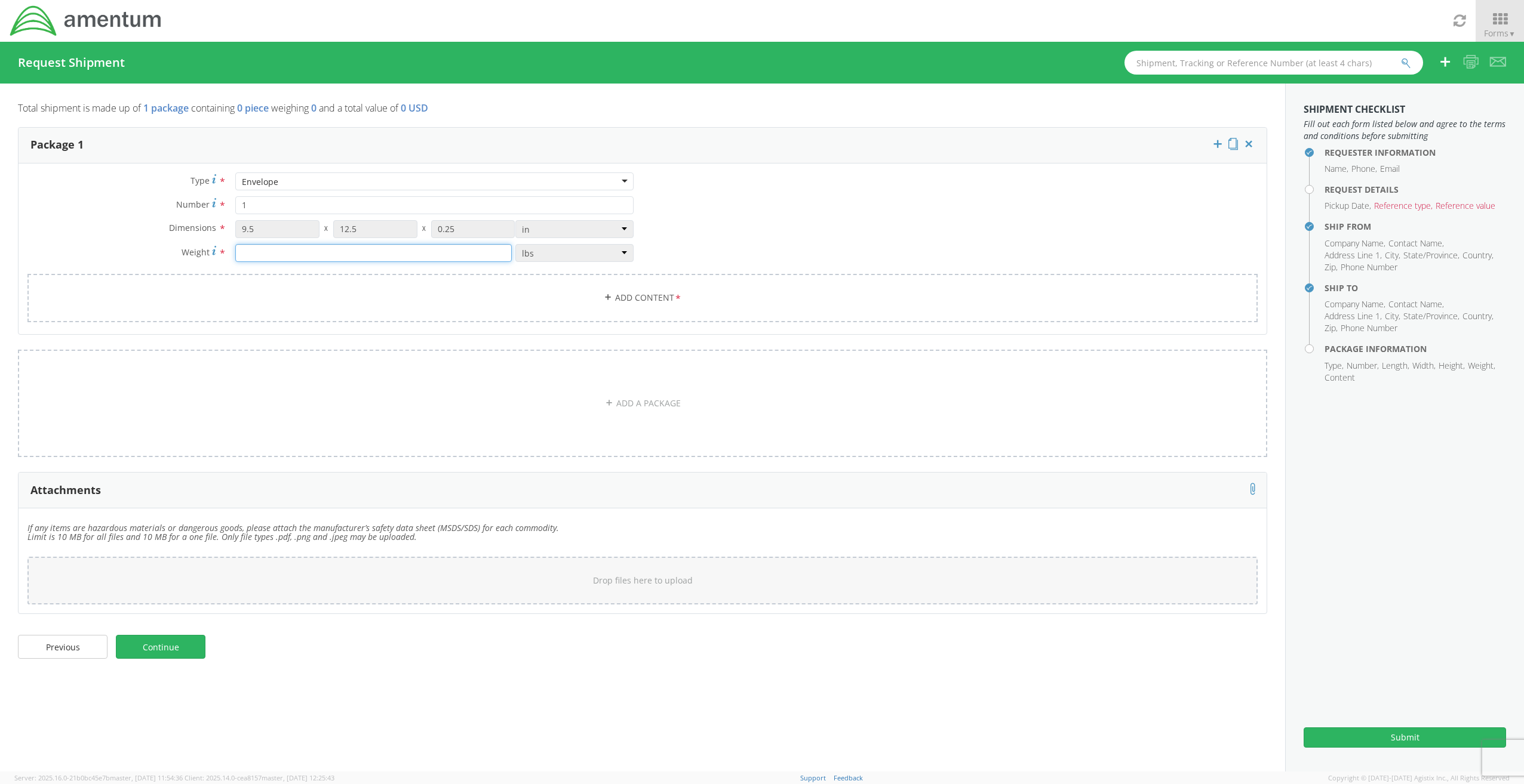
click at [321, 255] on input "number" at bounding box center [373, 253] width 276 height 18
type input ".1"
click at [546, 339] on agx-form-section "Package 1 Type * Envelope Envelope Bale(s) Basket(s) BCK Boxes Bolt(s) Bottle(s…" at bounding box center [643, 238] width 1267 height 223
click at [172, 651] on link "Continue" at bounding box center [160, 646] width 90 height 24
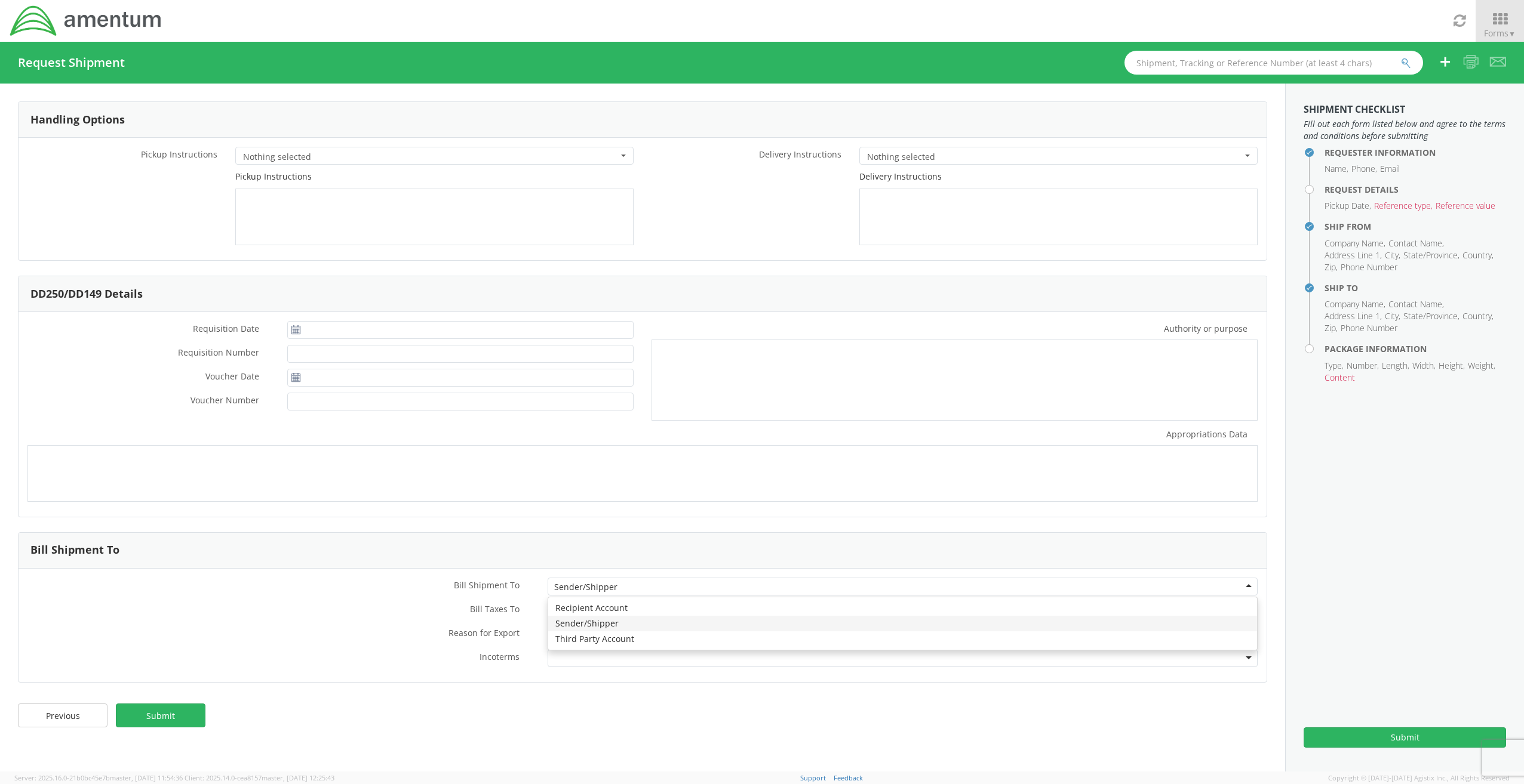
click at [712, 581] on div "Sender/Shipper" at bounding box center [902, 586] width 710 height 18
click at [264, 626] on label "Reason for Export *" at bounding box center [278, 633] width 520 height 15
click at [329, 596] on div "Bill Shipment To * Sender/Shipper Sender/Shipper Recipient Account Sender/Shipp…" at bounding box center [642, 590] width 1248 height 24
click at [646, 633] on div at bounding box center [902, 634] width 710 height 18
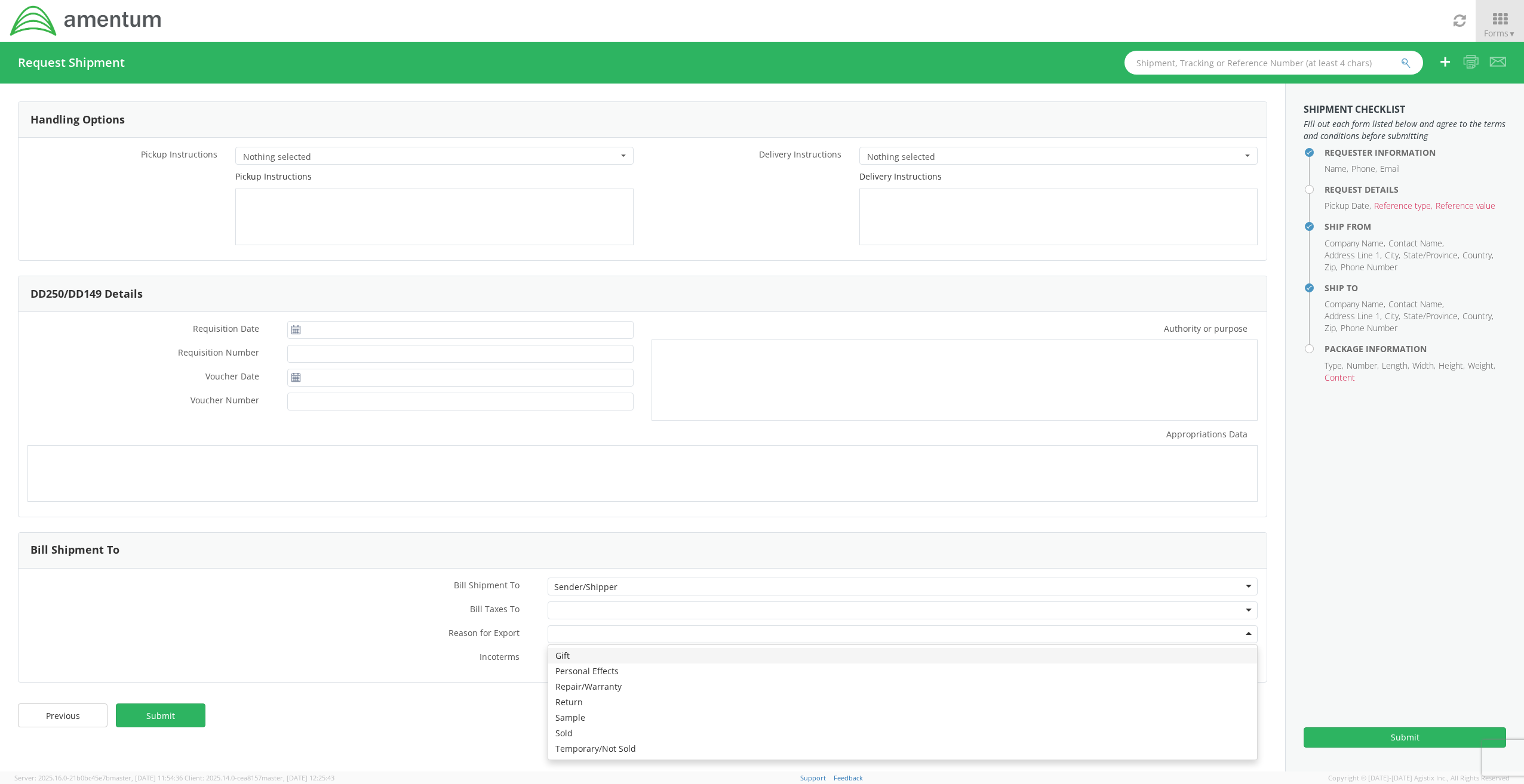
click at [592, 610] on div at bounding box center [902, 610] width 710 height 18
click at [371, 706] on div "Previous Submit" at bounding box center [643, 721] width 1285 height 47
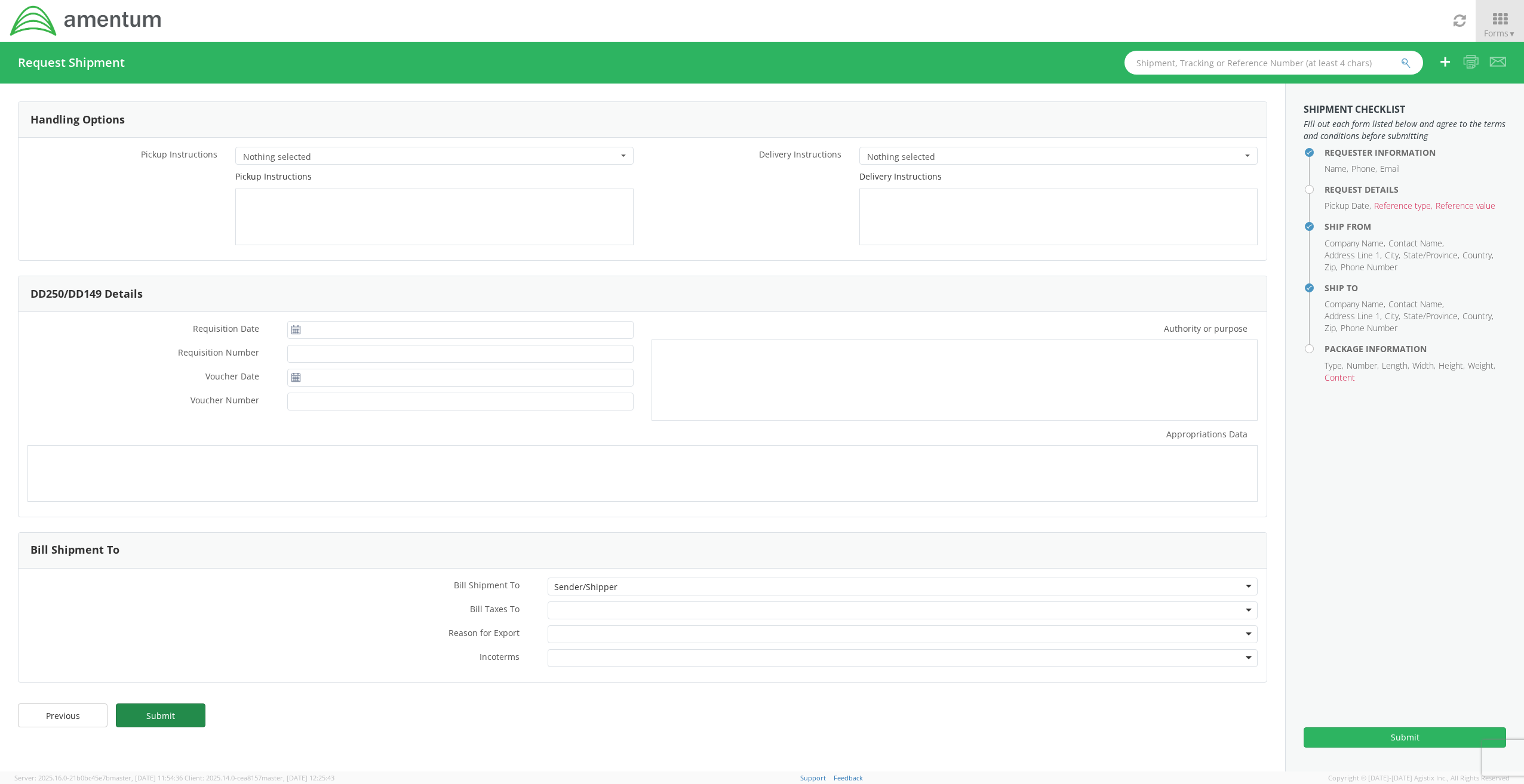
click at [178, 722] on link "Submit" at bounding box center [160, 715] width 90 height 24
click at [57, 718] on link "Previous" at bounding box center [62, 715] width 90 height 24
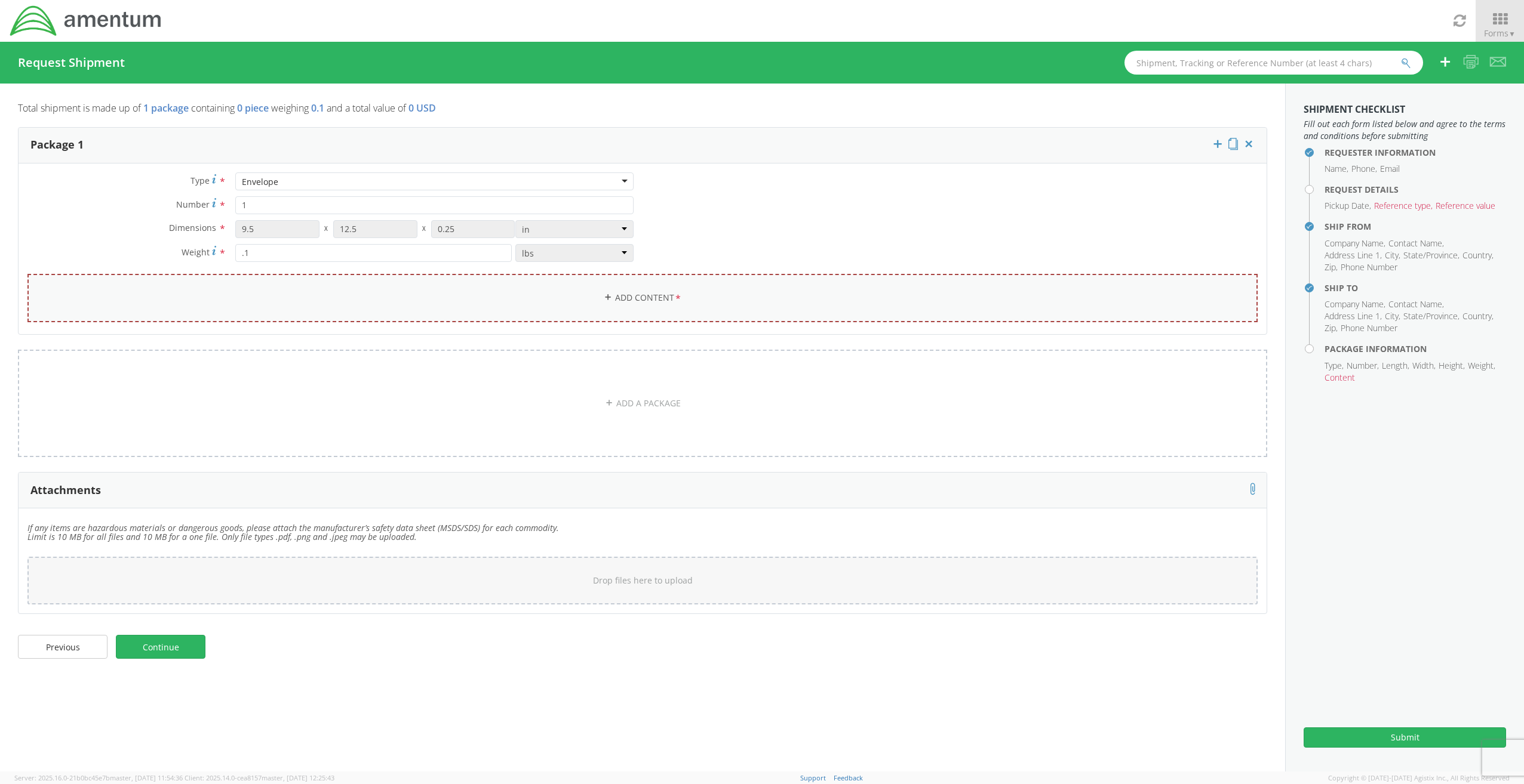
click at [624, 293] on link "Add Content *" at bounding box center [643, 298] width 1230 height 48
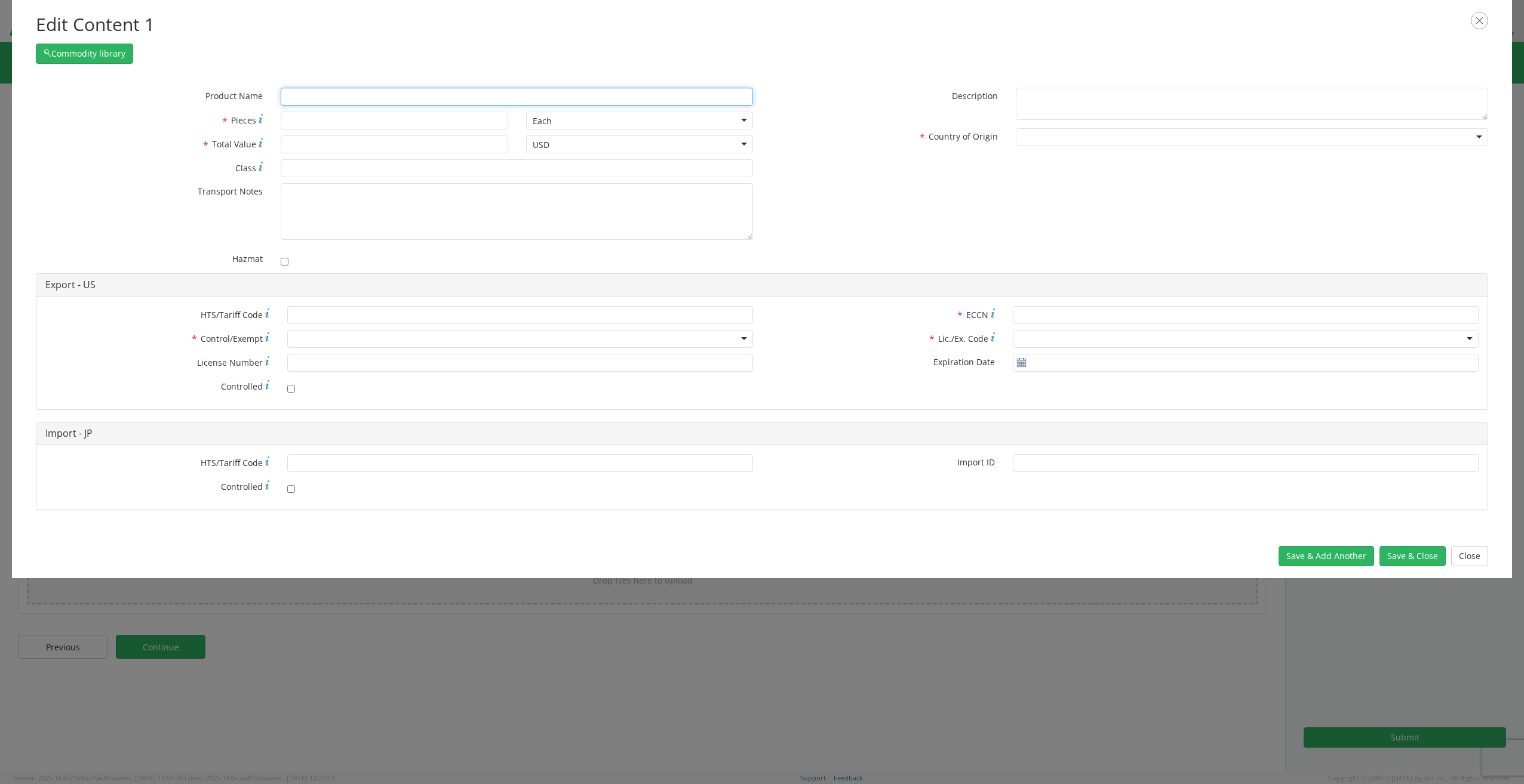
click at [357, 96] on input "text" at bounding box center [516, 96] width 473 height 18
click at [329, 122] on input "* Pieces" at bounding box center [394, 120] width 227 height 18
type input "1"
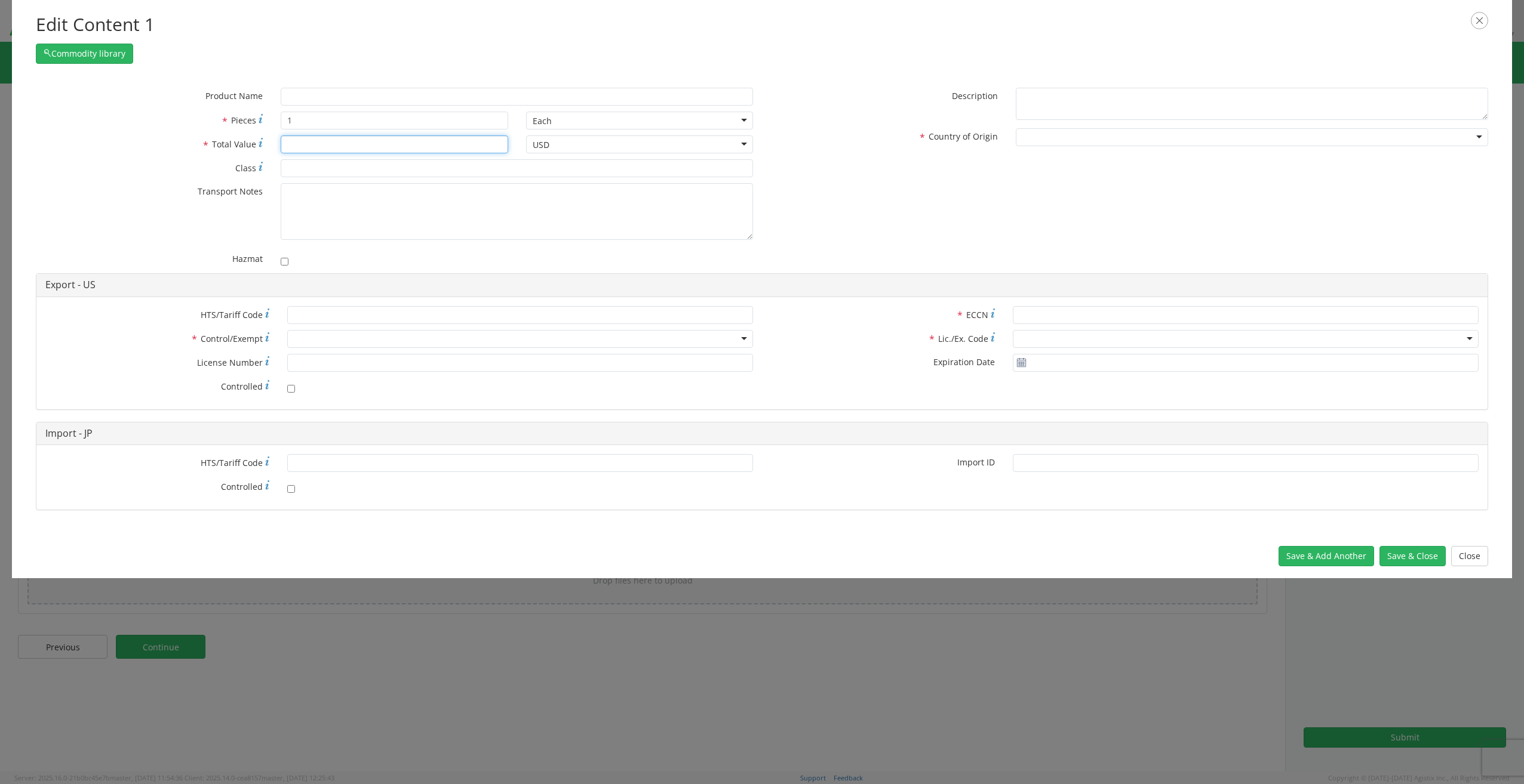
click at [321, 145] on input "* Total Value" at bounding box center [394, 144] width 227 height 18
type input "1"
click at [1074, 136] on div at bounding box center [1251, 137] width 473 height 18
type input "united"
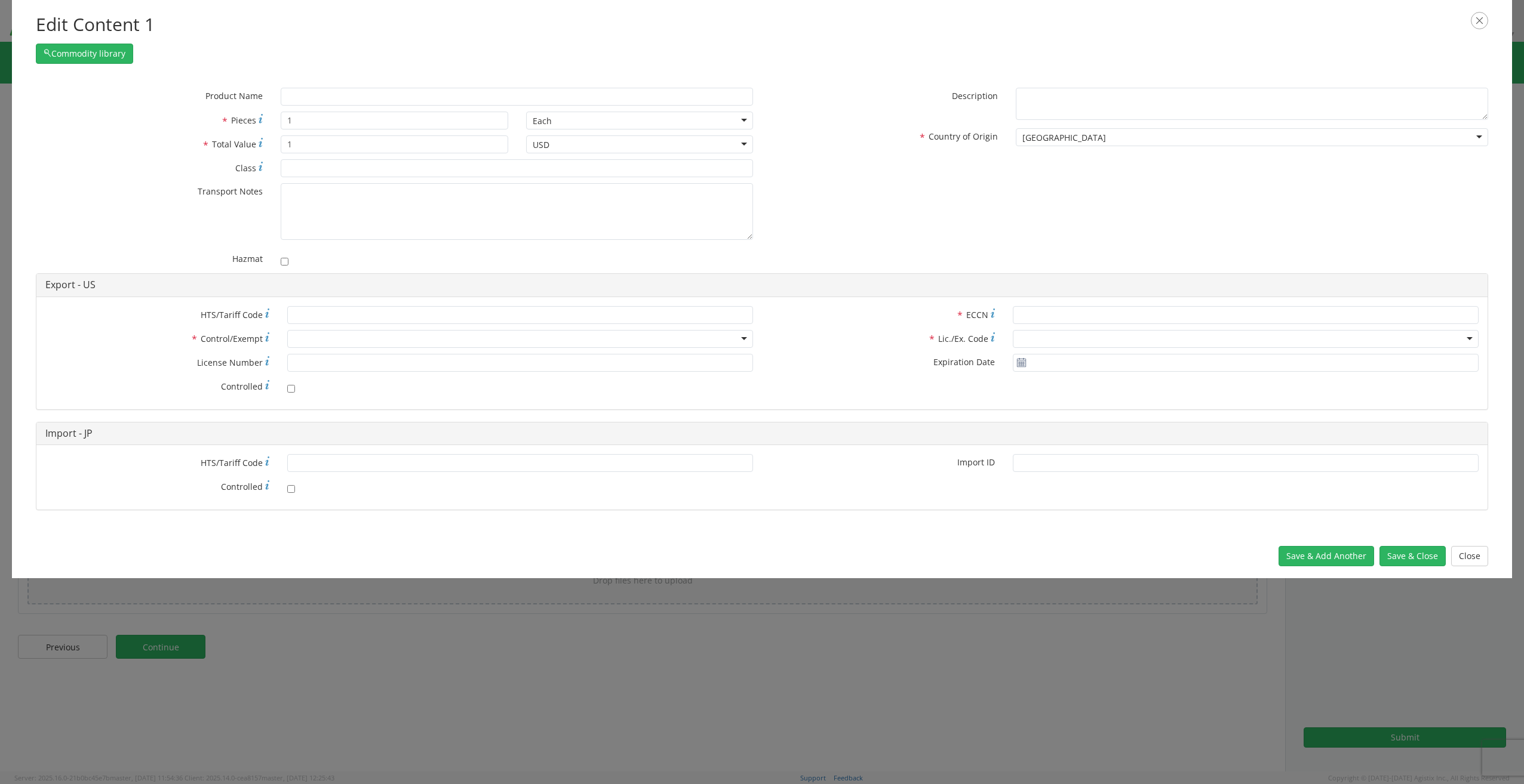
click at [384, 339] on div at bounding box center [520, 338] width 466 height 18
click at [267, 342] on agx-glyph at bounding box center [267, 338] width 4 height 11
click at [372, 340] on div at bounding box center [520, 338] width 466 height 18
click at [1089, 311] on input "* ECCN" at bounding box center [1245, 315] width 466 height 18
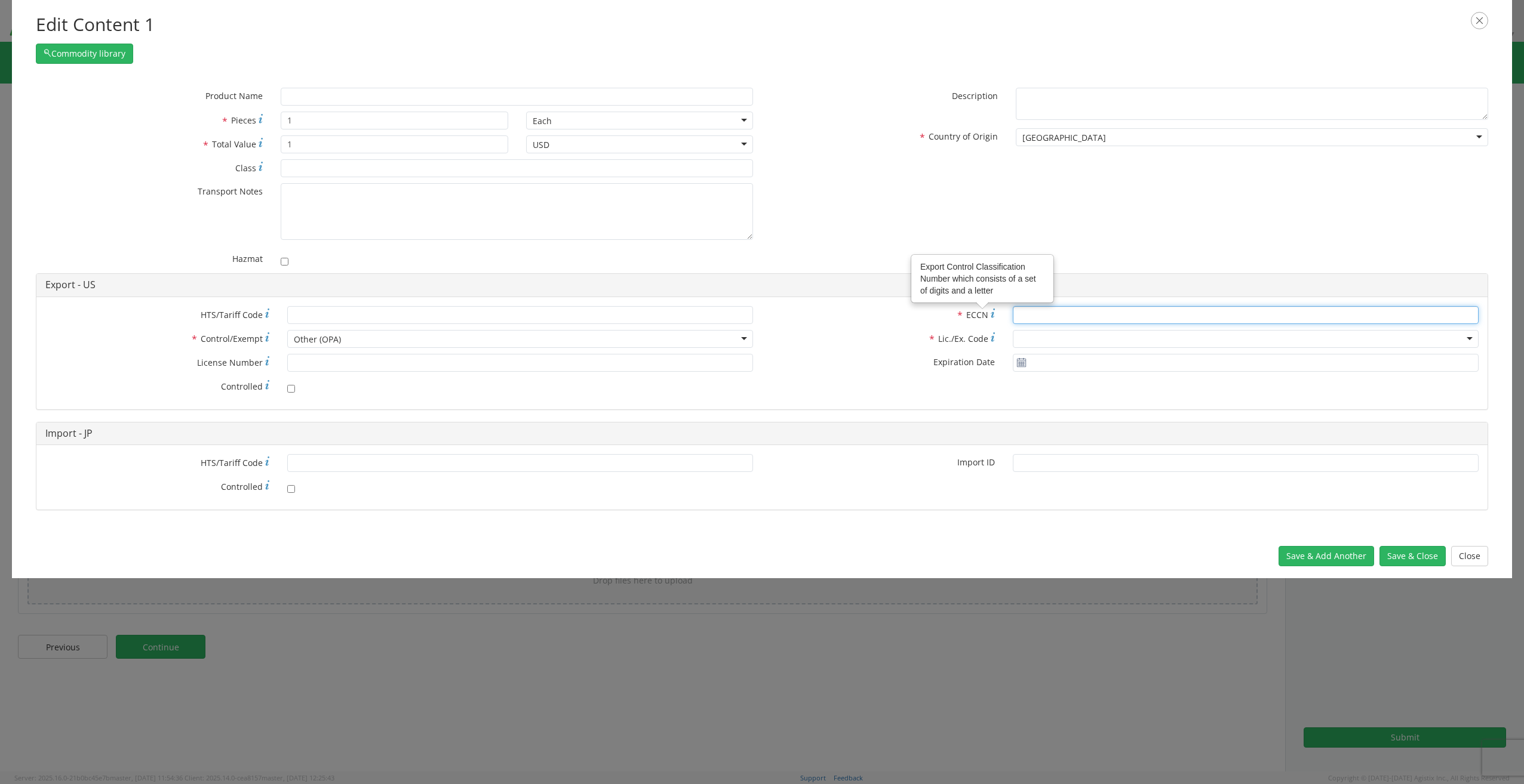
click at [1039, 313] on input "* ECCN Export Control Classification Number which consists of a set of digits a…" at bounding box center [1245, 315] width 466 height 18
click at [1100, 349] on div "* ECCN * Lic./Ex. Code * Expiration Date" at bounding box center [1124, 342] width 725 height 72
click at [1103, 339] on div at bounding box center [1245, 338] width 466 height 18
click at [1476, 339] on div at bounding box center [1245, 338] width 466 height 18
click at [1469, 337] on div at bounding box center [1245, 338] width 466 height 18
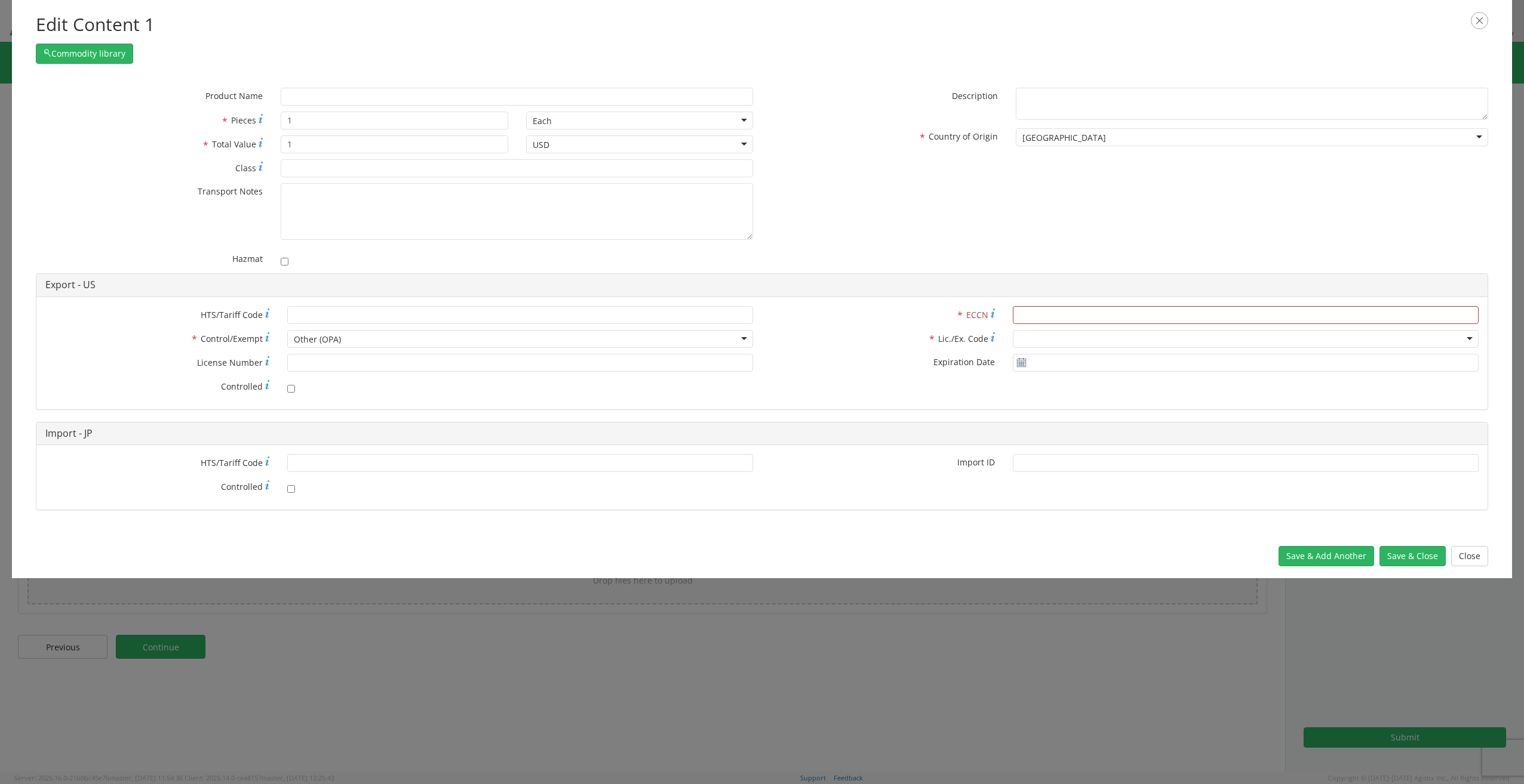
click at [1456, 338] on div at bounding box center [1245, 338] width 466 height 18
click at [1469, 337] on div at bounding box center [1245, 338] width 466 height 18
click at [1120, 320] on input "* ECCN" at bounding box center [1245, 315] width 466 height 18
type input "na"
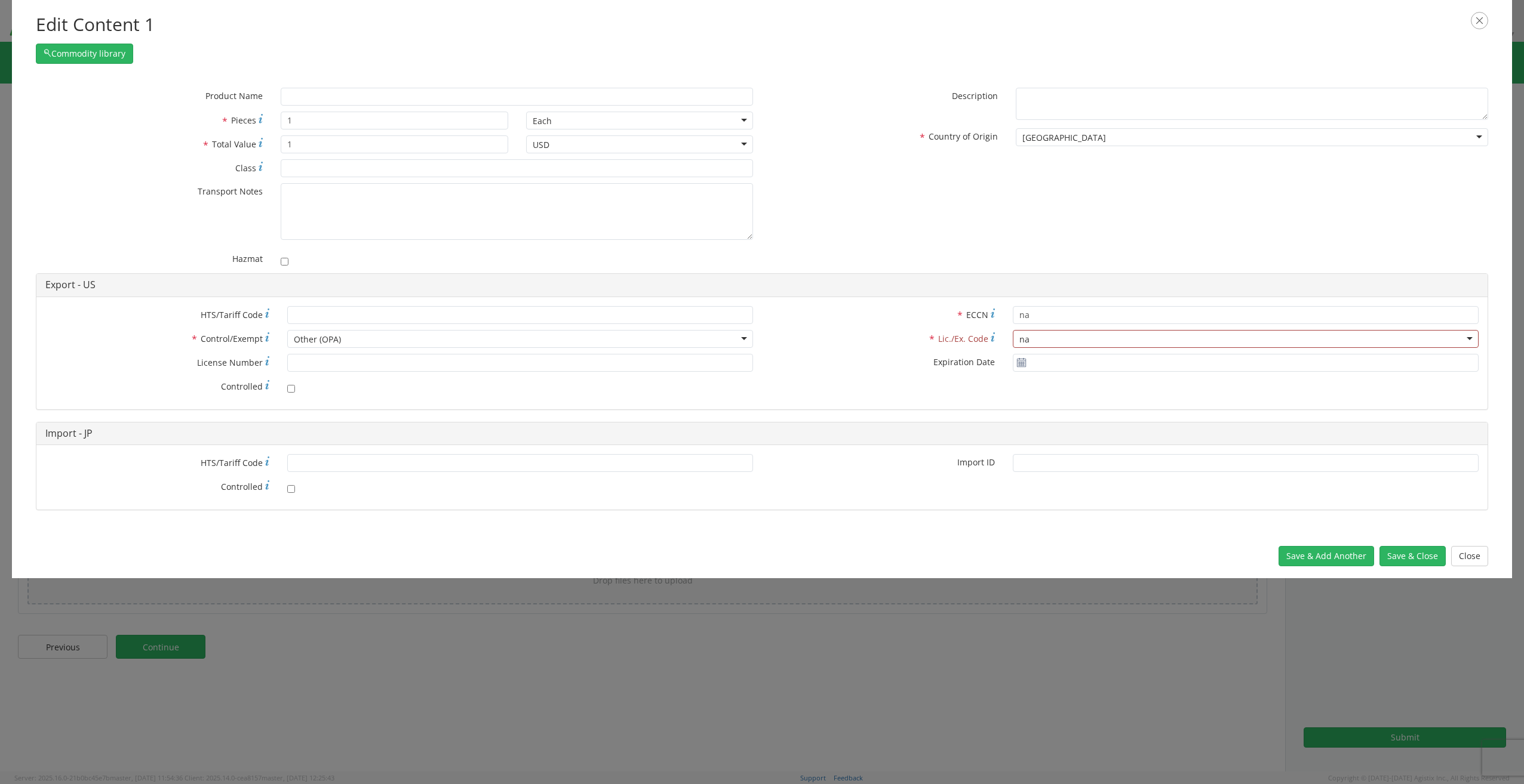
type input "na"
click at [886, 394] on div "* HTS/Tariff Code * Control/Exempt Other (OPA) Other (OPA) ATF BIS DEA EPA FDA …" at bounding box center [762, 353] width 1450 height 94
click at [1470, 338] on div at bounding box center [1245, 338] width 466 height 18
click at [1470, 337] on div at bounding box center [1245, 338] width 466 height 18
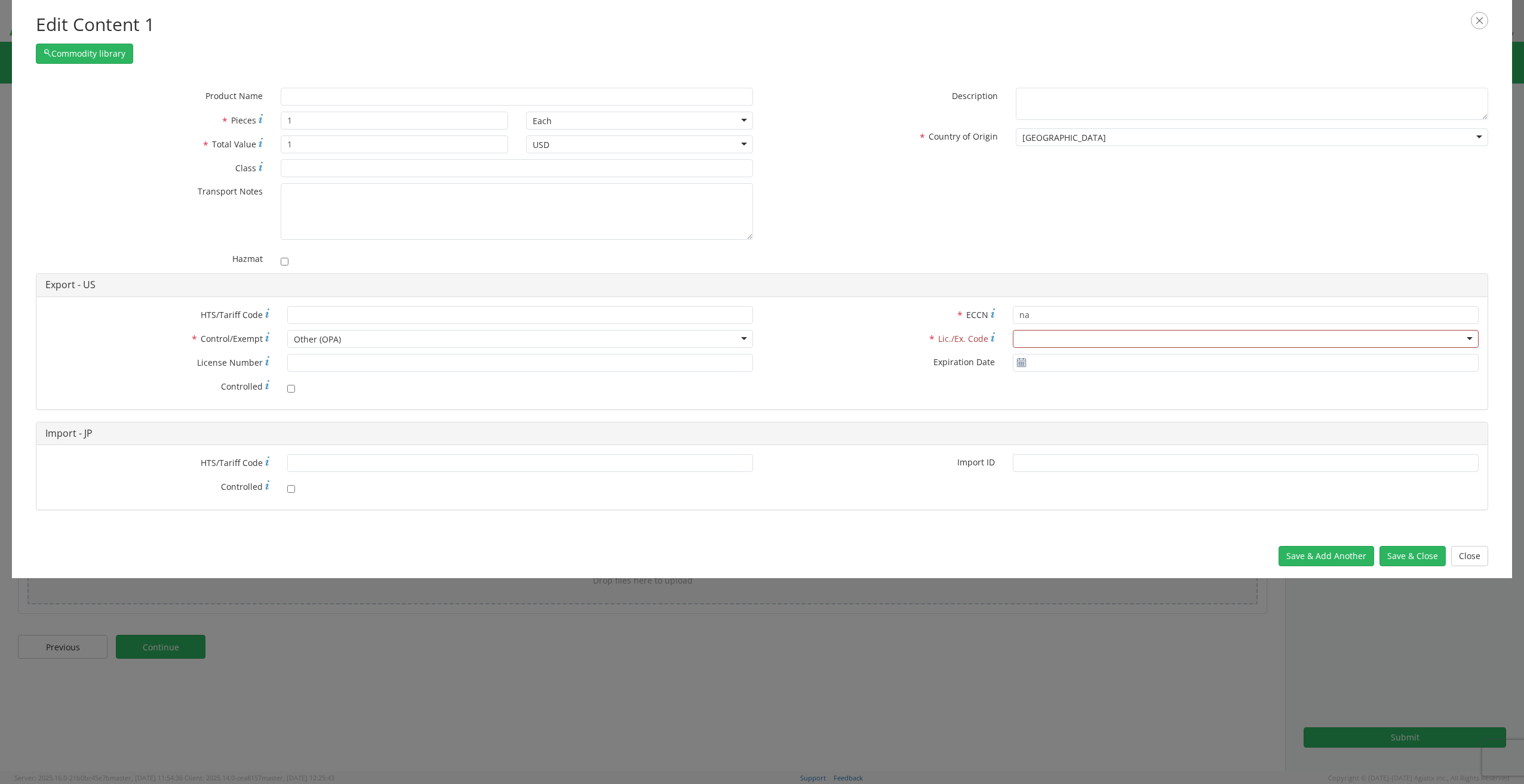
click at [1470, 337] on div at bounding box center [1245, 338] width 466 height 18
click at [705, 337] on div "Other (OPA)" at bounding box center [520, 338] width 466 height 18
click at [826, 388] on div "* HTS/Tariff Code * Control/Exempt Other (OPA) Other (OPA) ATF BIS DEA EPA FDA …" at bounding box center [762, 353] width 1450 height 94
click at [1430, 554] on button "Save & Close" at bounding box center [1412, 556] width 67 height 21
click at [1475, 554] on button "Close" at bounding box center [1469, 556] width 37 height 21
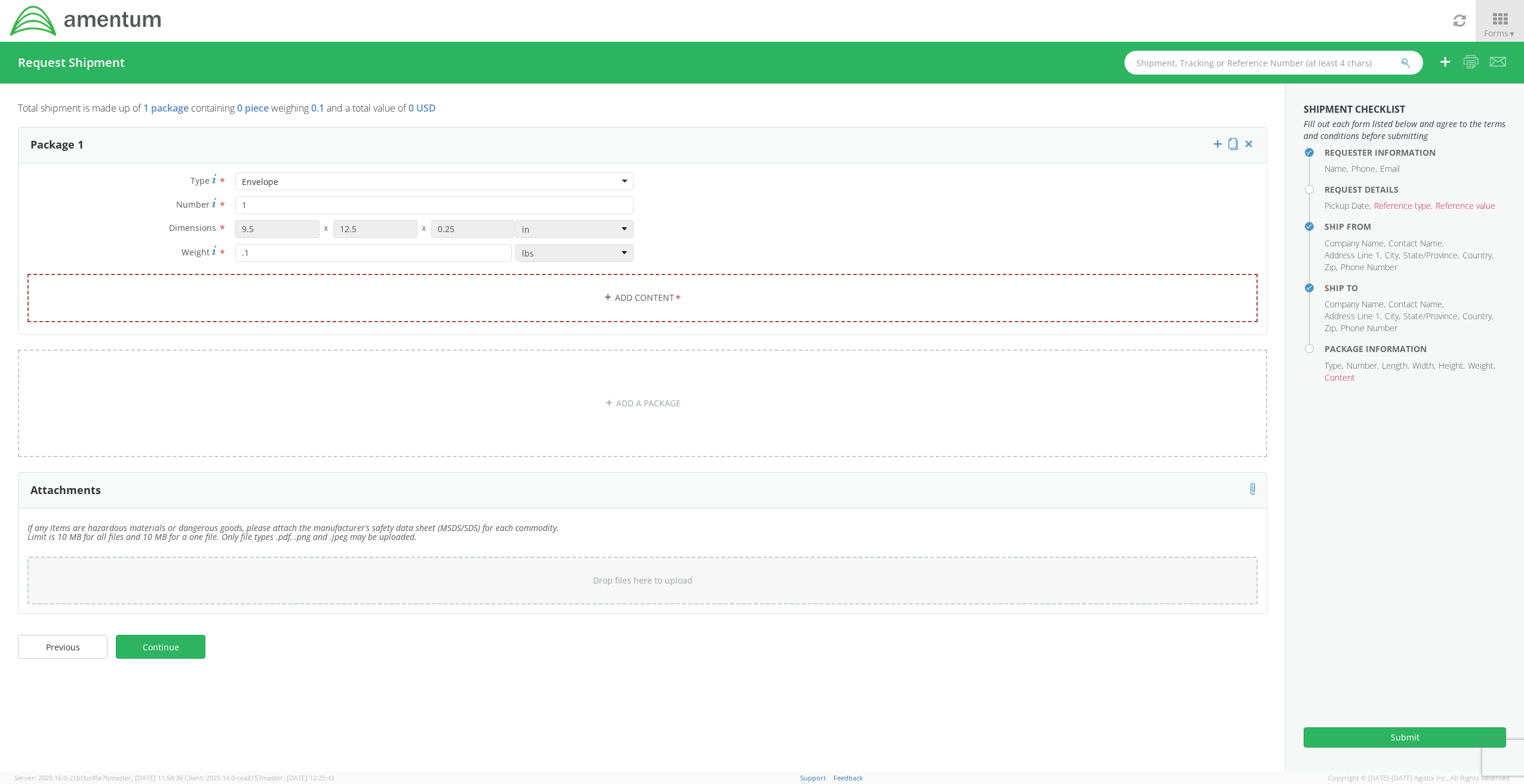
click at [1318, 191] on ul "Requester Information Name Phone Email Request Details Pickup Date Reference ty…" at bounding box center [1405, 265] width 202 height 246
click at [1304, 188] on ul "Requester Information Name Phone Email Request Details Pickup Date Reference ty…" at bounding box center [1405, 265] width 202 height 246
click at [1324, 188] on h4 "Request Details" at bounding box center [1414, 190] width 182 height 9
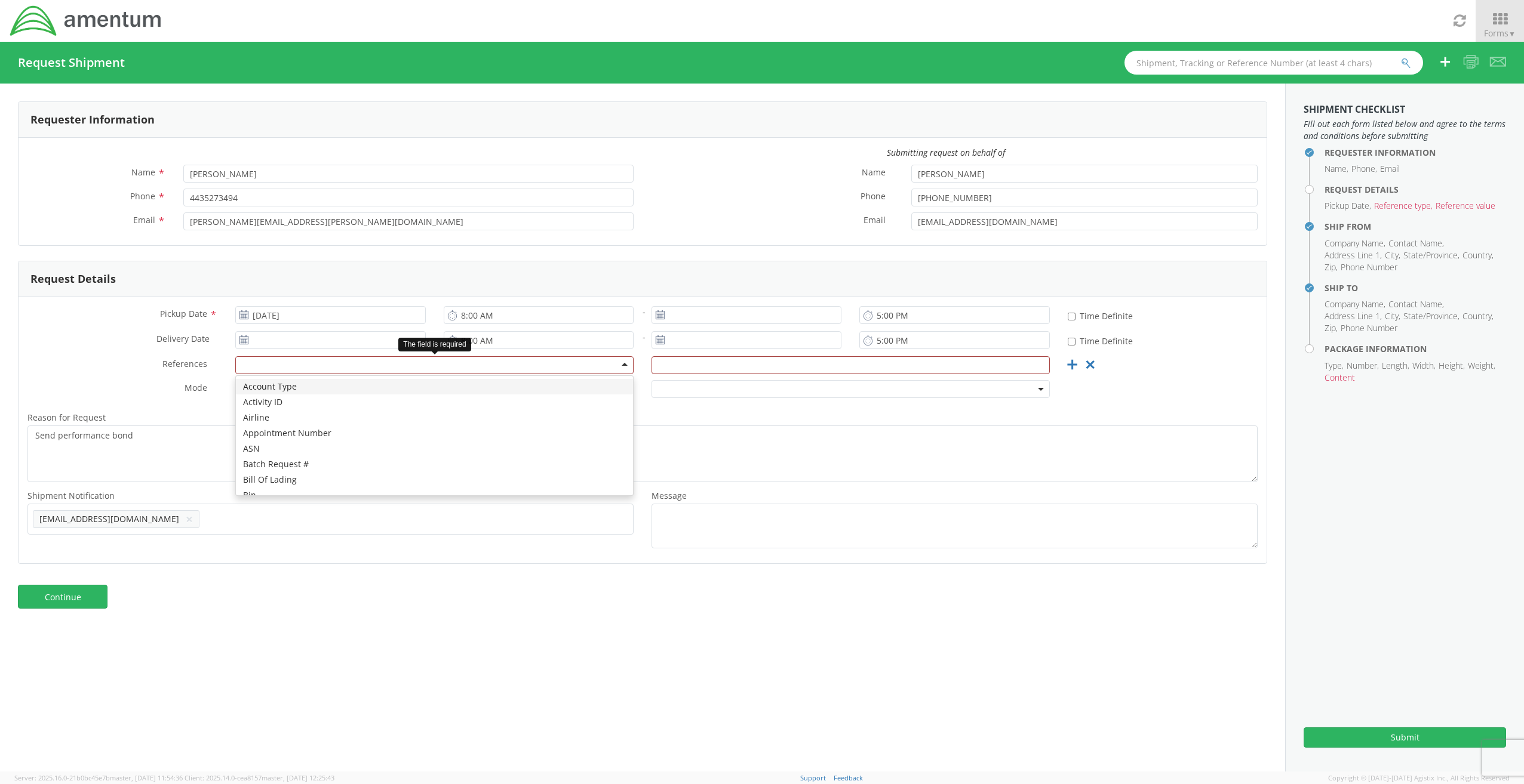
click at [617, 362] on div at bounding box center [434, 364] width 398 height 18
drag, startPoint x: 619, startPoint y: 643, endPoint x: 600, endPoint y: 643, distance: 19.0
click at [618, 641] on div "Requester Information Submitting request on behalf of Name * [PERSON_NAME] Phon…" at bounding box center [643, 427] width 1285 height 688
drag, startPoint x: 1361, startPoint y: 361, endPoint x: 1337, endPoint y: 387, distance: 35.4
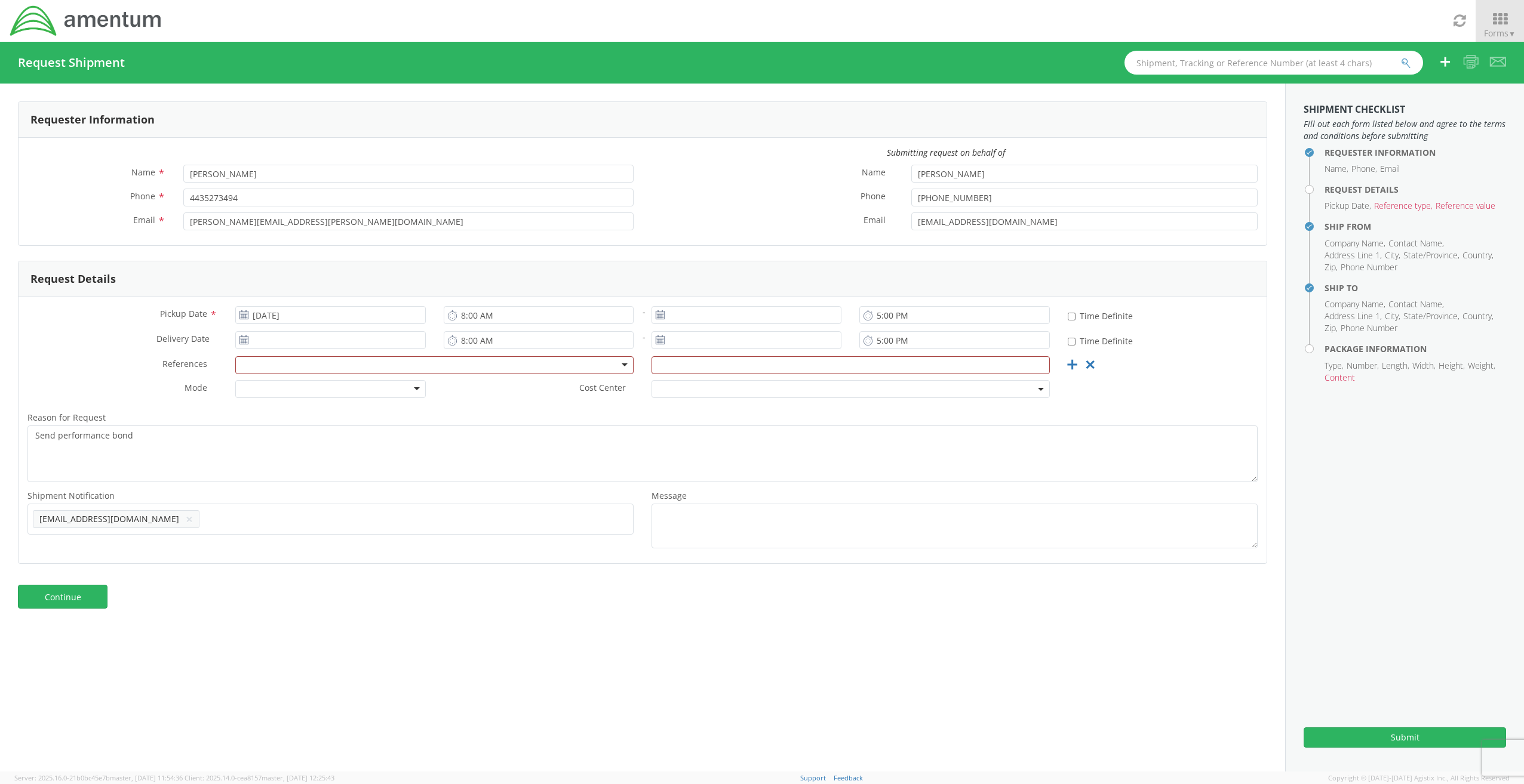
click at [1361, 361] on li "Number" at bounding box center [1362, 366] width 32 height 12
click at [1349, 370] on li "Number" at bounding box center [1362, 366] width 32 height 12
click at [1324, 348] on h4 "Package Information" at bounding box center [1414, 349] width 182 height 9
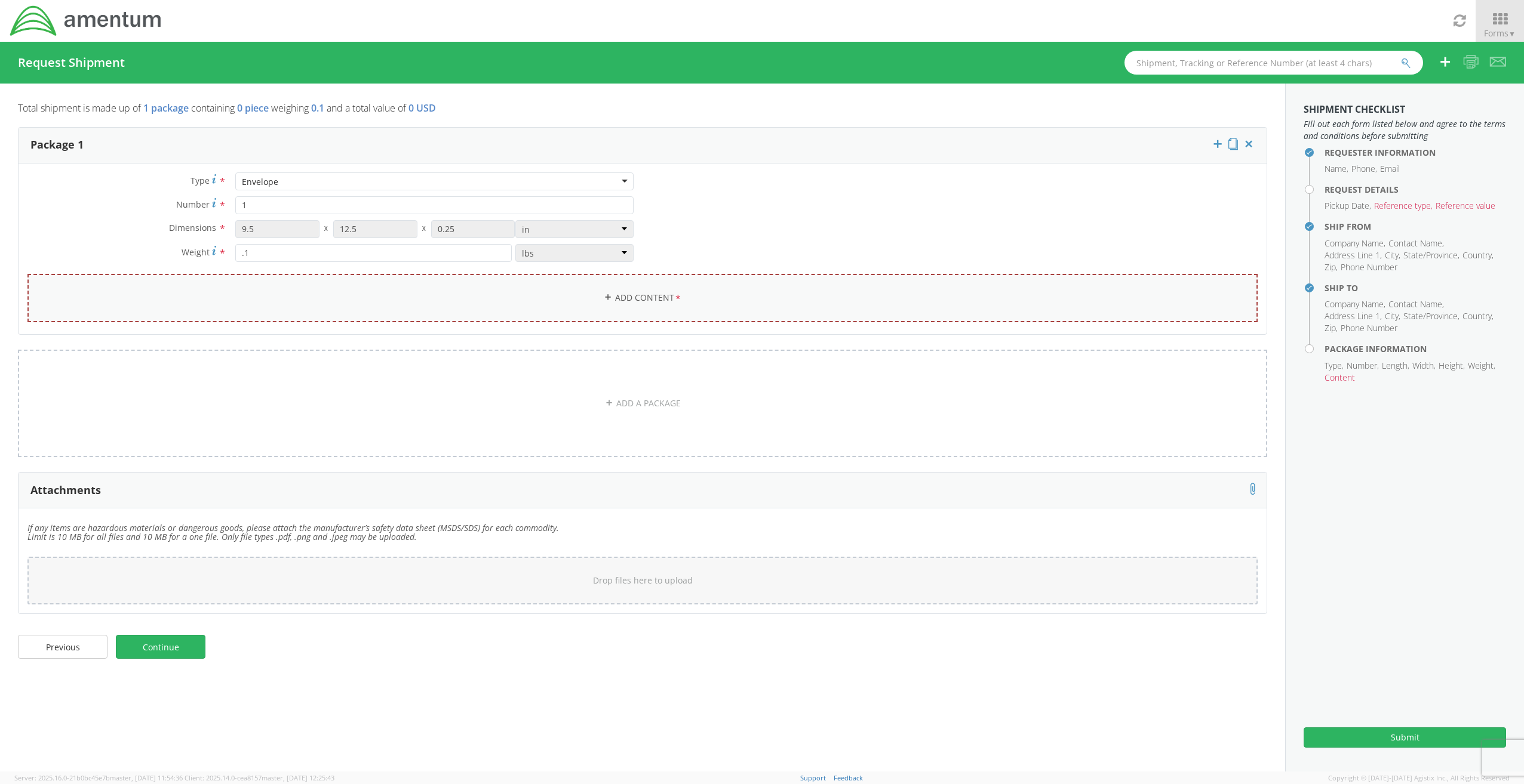
click at [414, 292] on link "Add Content *" at bounding box center [643, 298] width 1230 height 48
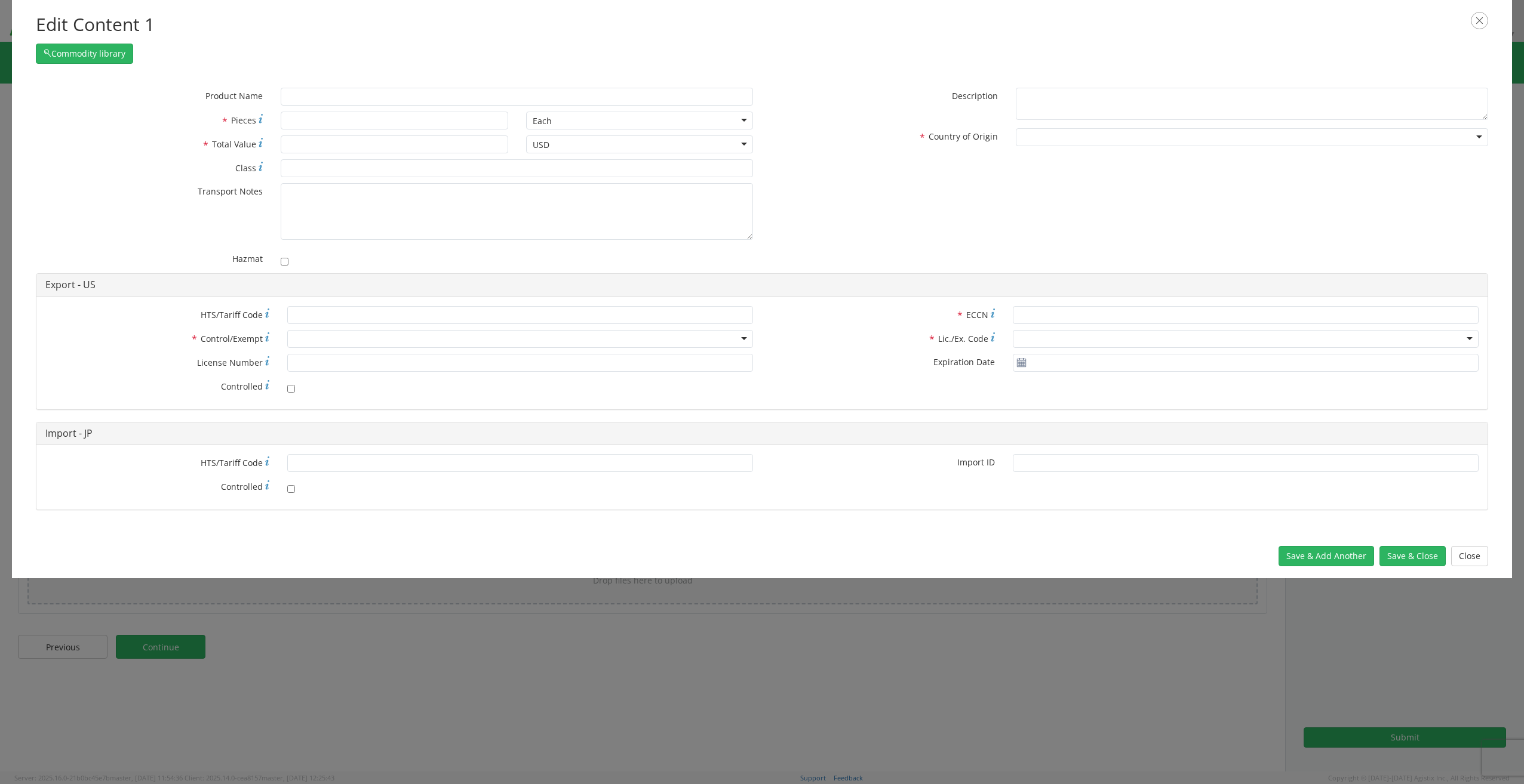
drag, startPoint x: 600, startPoint y: 740, endPoint x: 617, endPoint y: 708, distance: 36.2
click at [600, 740] on div "Edit Content 1 Commodity library * Product Name * Pieces Each Each Bag Blister …" at bounding box center [762, 392] width 1524 height 784
click at [1478, 21] on icon "button" at bounding box center [1479, 21] width 18 height 18
